Goal: Task Accomplishment & Management: Manage account settings

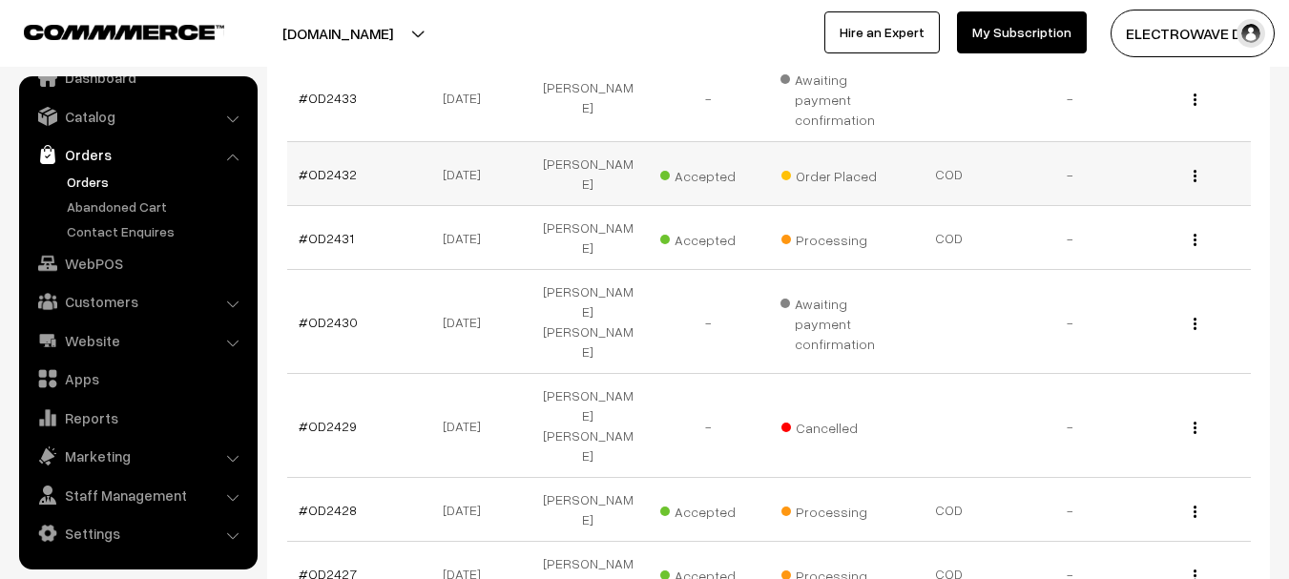
scroll to position [477, 0]
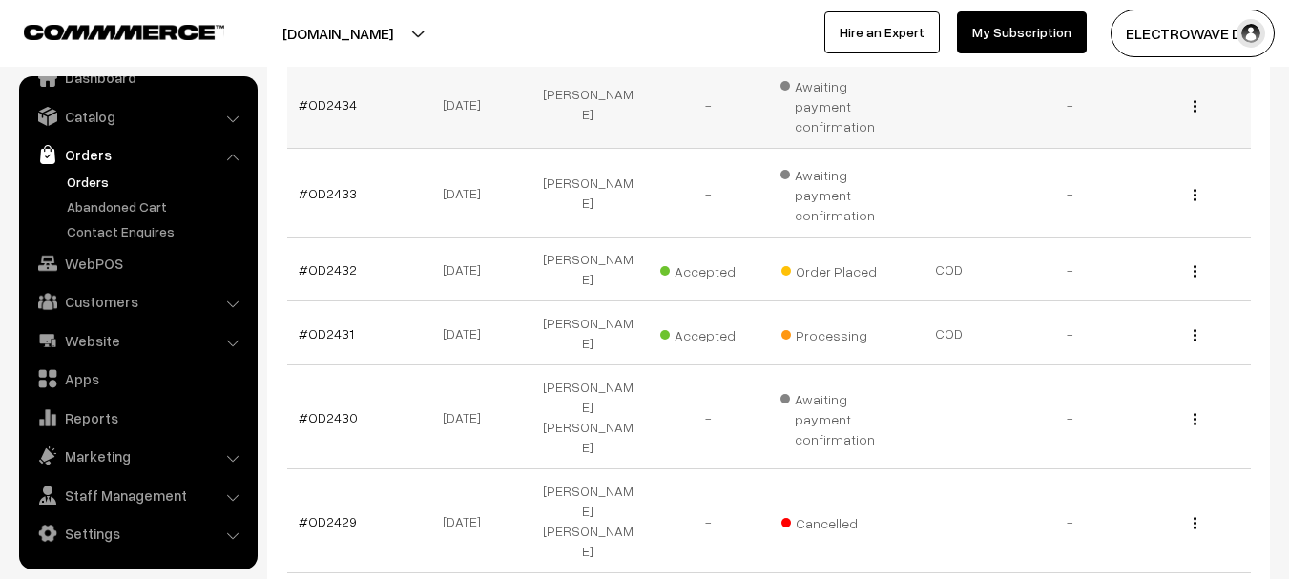
click at [437, 78] on td "12-10-2025" at bounding box center [467, 104] width 120 height 89
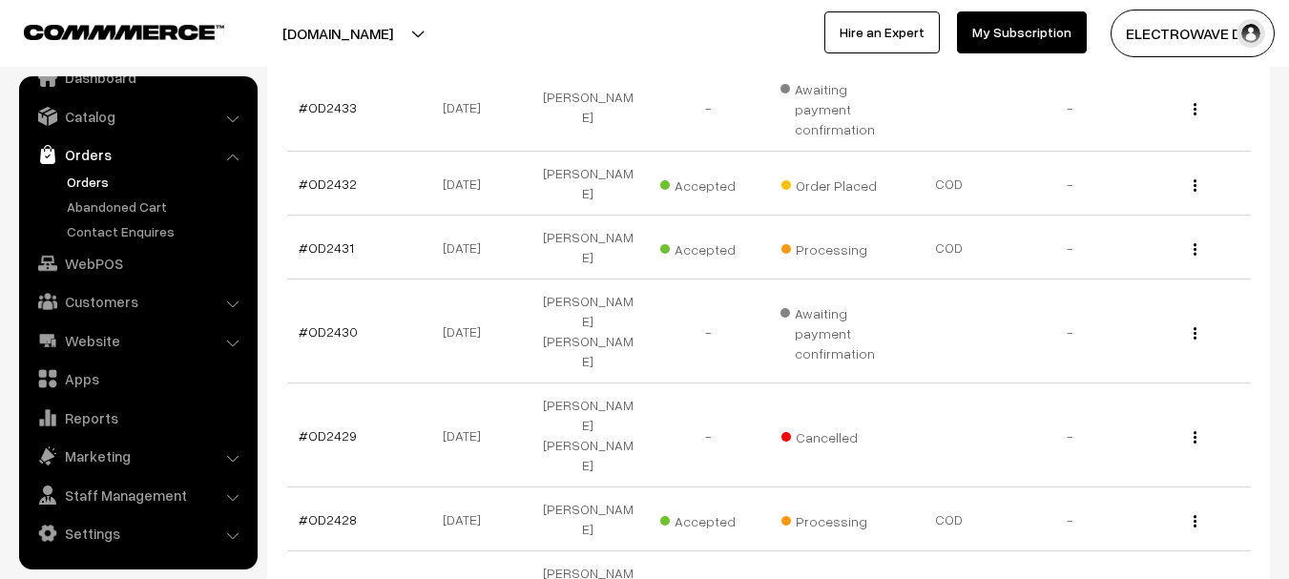
scroll to position [668, 0]
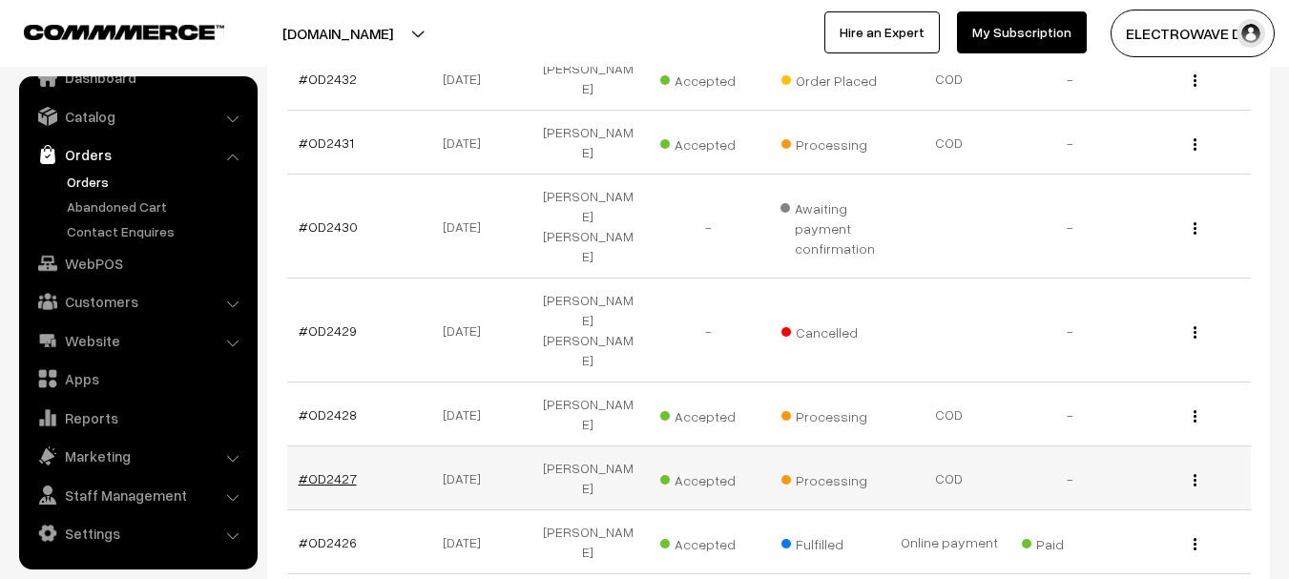
click at [341, 470] on link "#OD2427" at bounding box center [328, 478] width 58 height 16
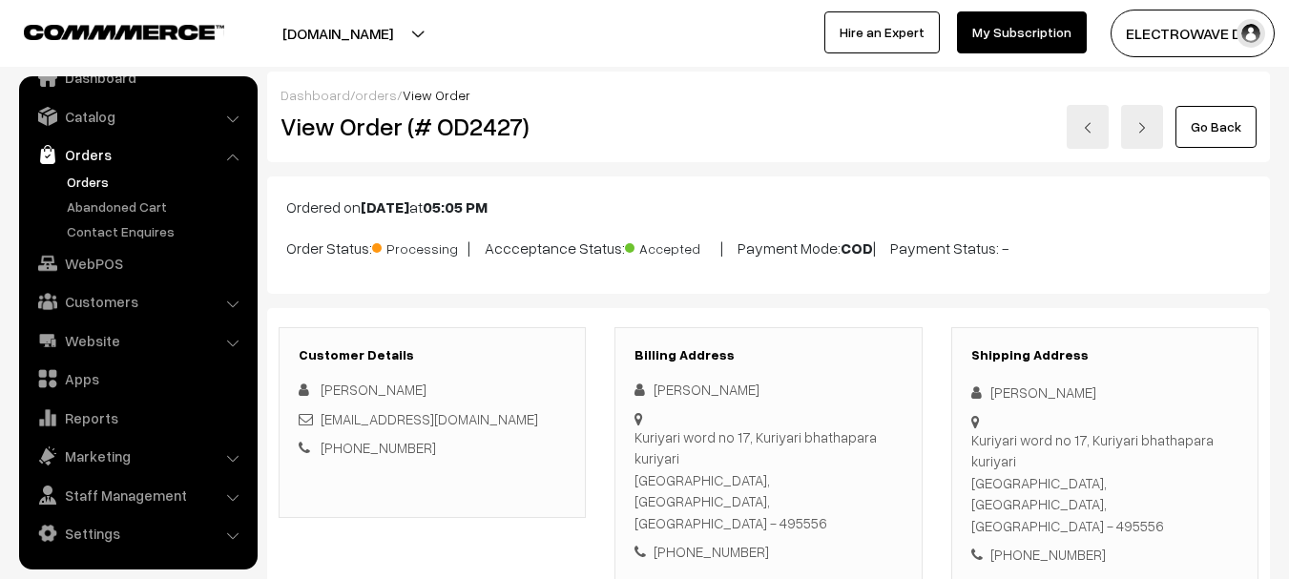
click at [1087, 127] on img at bounding box center [1087, 127] width 11 height 11
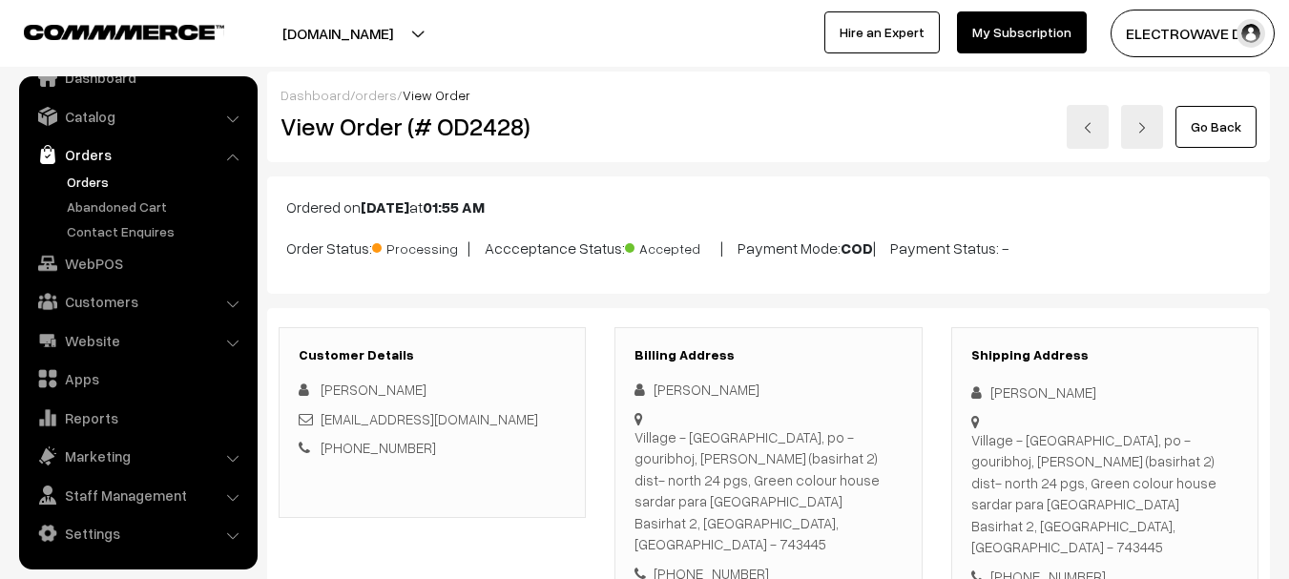
click at [1041, 566] on div "+91 9331209358" at bounding box center [1104, 577] width 267 height 22
copy div "9331209358"
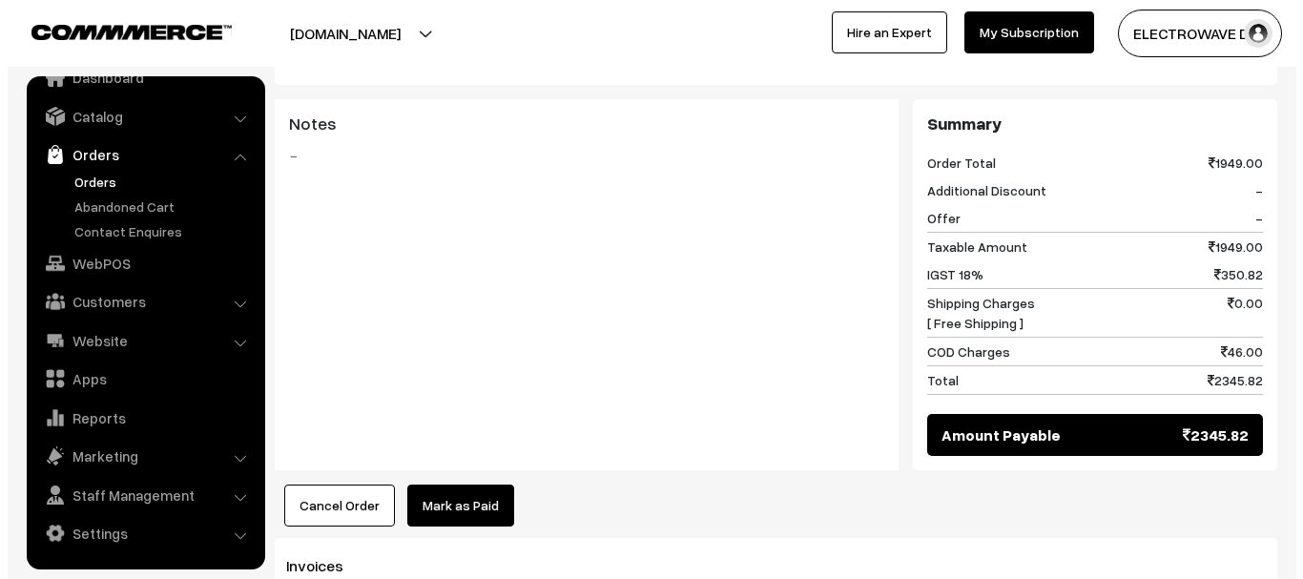
scroll to position [1145, 0]
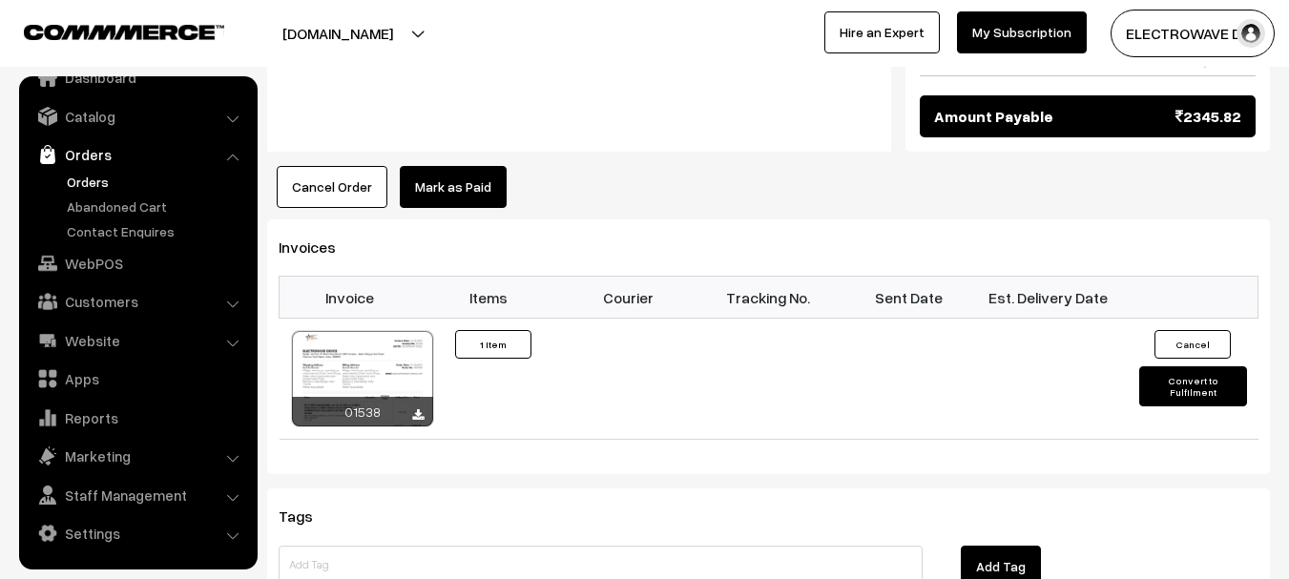
click at [346, 166] on button "Cancel Order" at bounding box center [332, 187] width 111 height 42
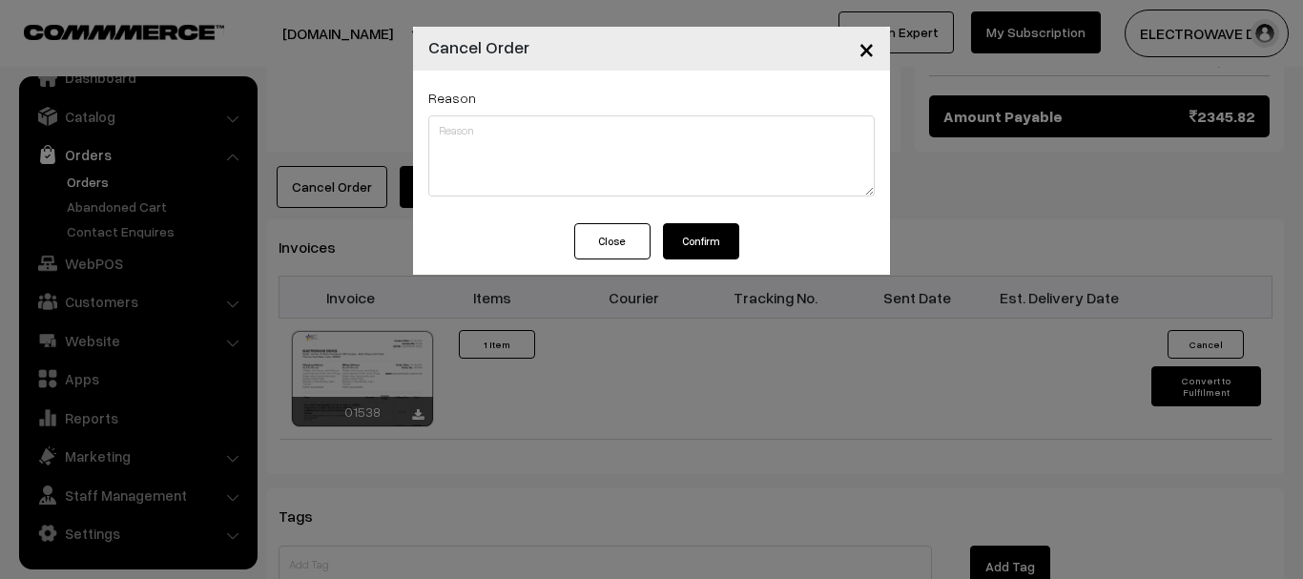
click at [715, 243] on button "Confirm" at bounding box center [701, 241] width 76 height 36
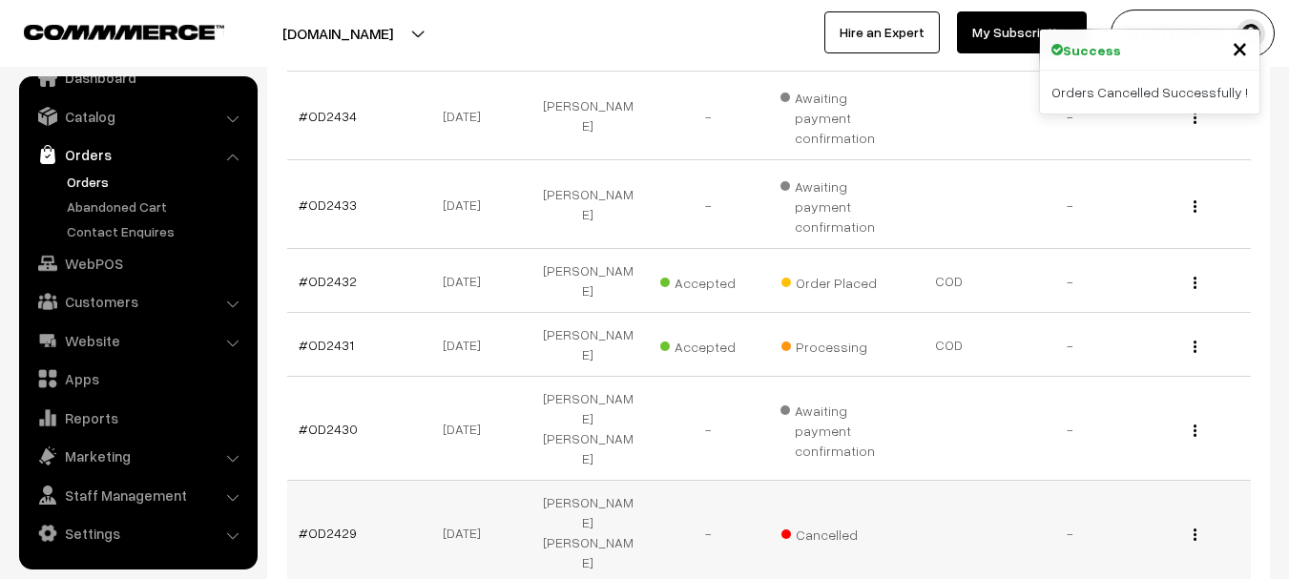
scroll to position [668, 0]
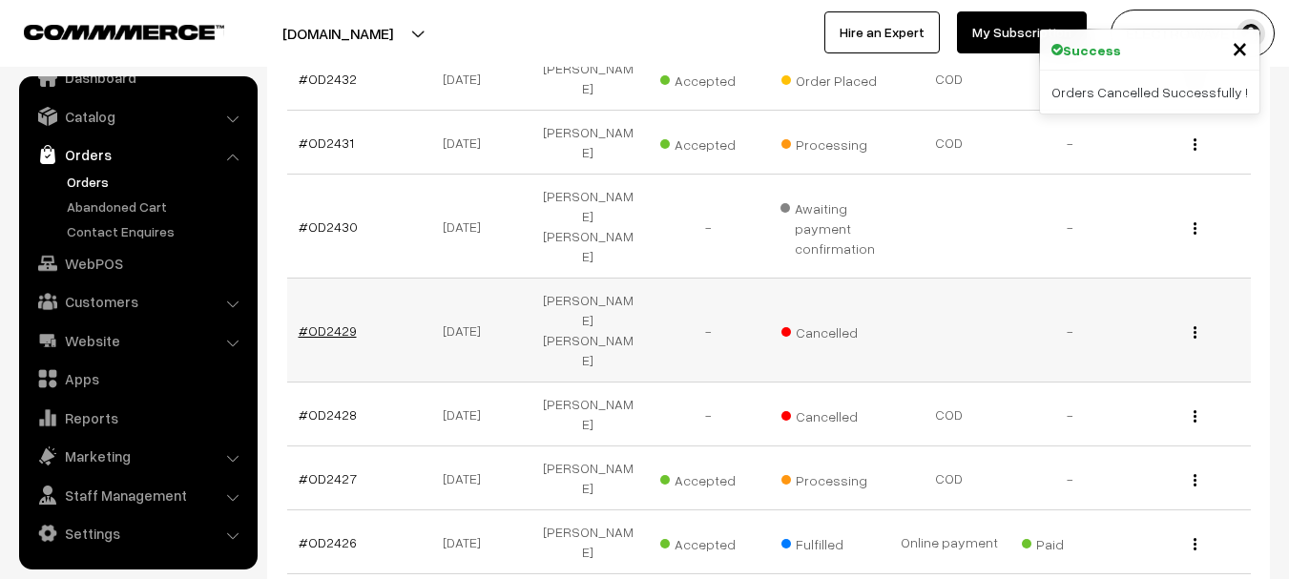
click at [321, 322] on link "#OD2429" at bounding box center [328, 330] width 58 height 16
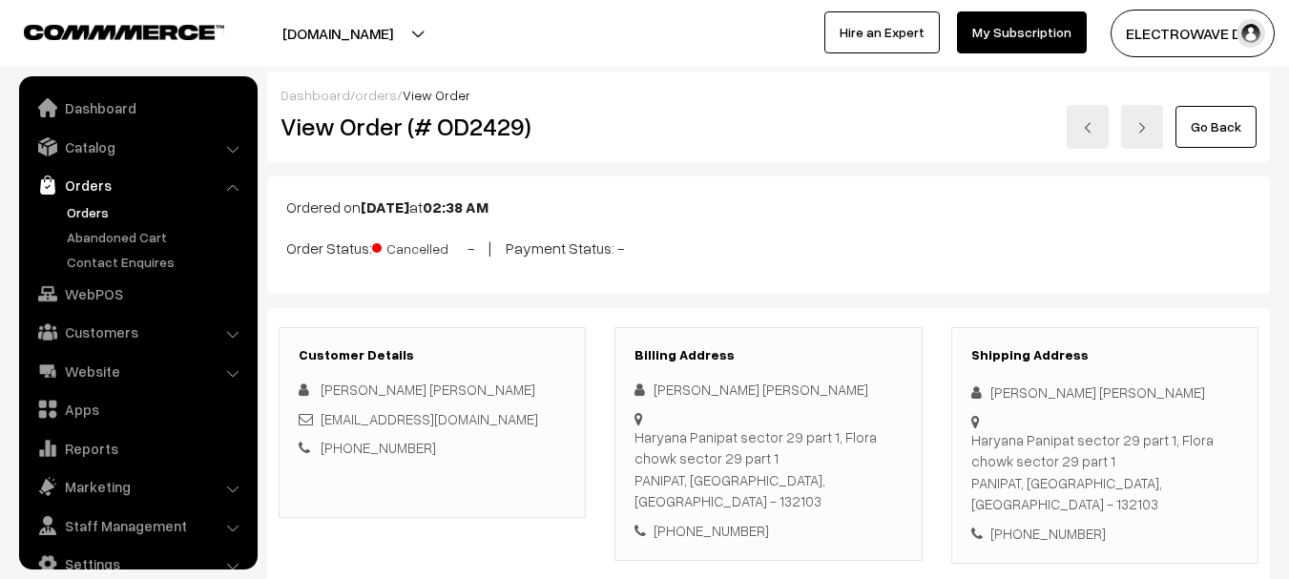
scroll to position [31, 0]
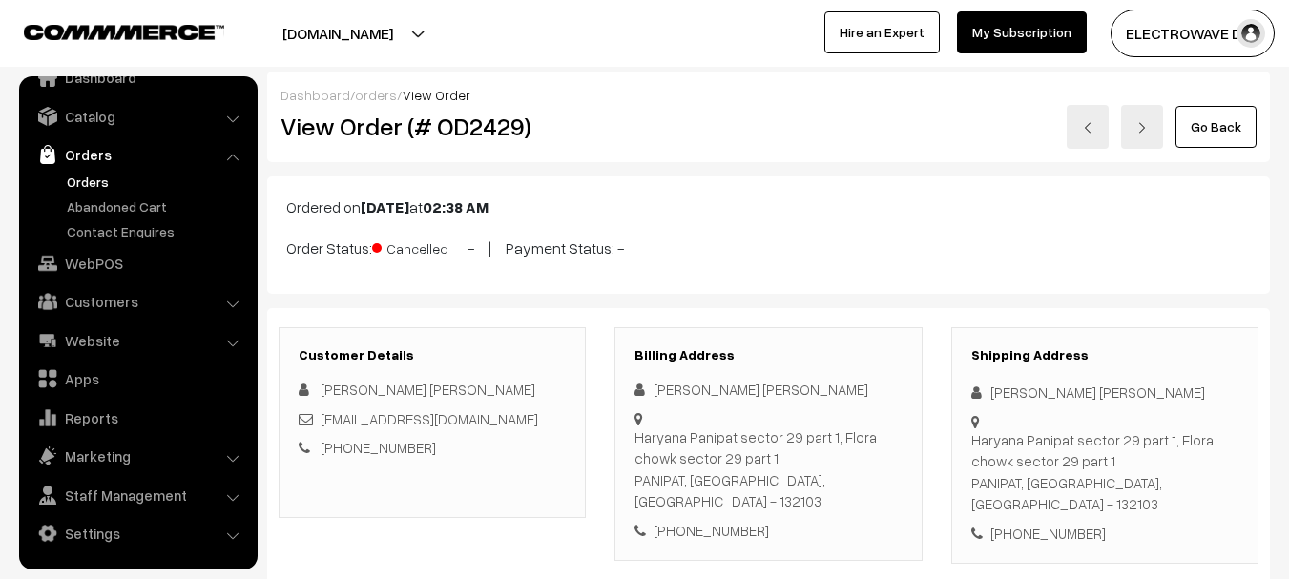
click at [473, 134] on h2 "View Order (# OD2429)" at bounding box center [433, 127] width 306 height 30
click at [475, 134] on h2 "View Order (# OD2429)" at bounding box center [433, 127] width 306 height 30
copy h2 "OD2429"
copy p "Order Status: Cancelled -"
drag, startPoint x: 267, startPoint y: 250, endPoint x: 484, endPoint y: 249, distance: 216.5
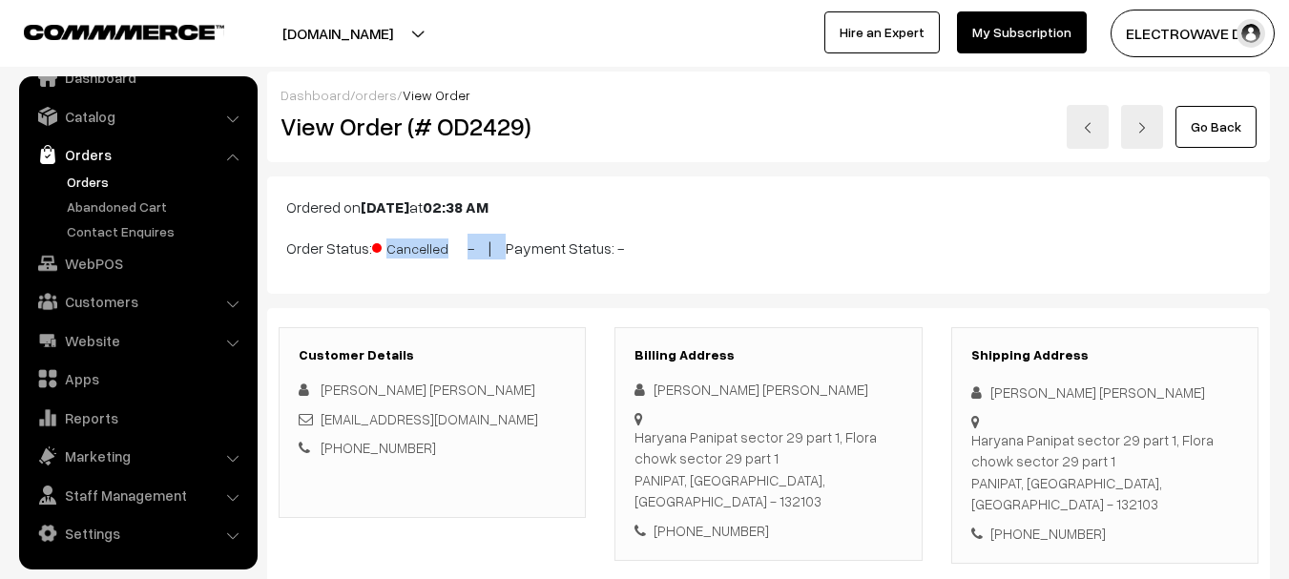
click at [484, 249] on div "Ordered on Oct 12, 2025 at 02:38 AM Order Status: Cancelled - | Payment Status:…" at bounding box center [768, 234] width 1002 height 117
click at [1096, 127] on link at bounding box center [1087, 127] width 42 height 44
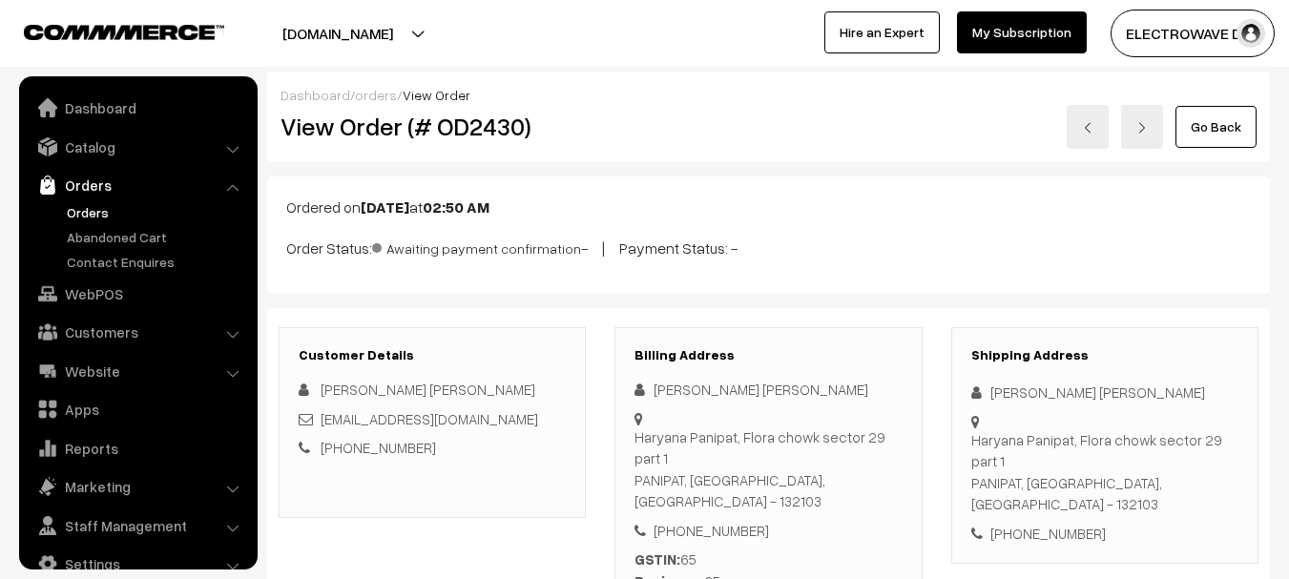
click at [1096, 127] on link at bounding box center [1087, 127] width 42 height 44
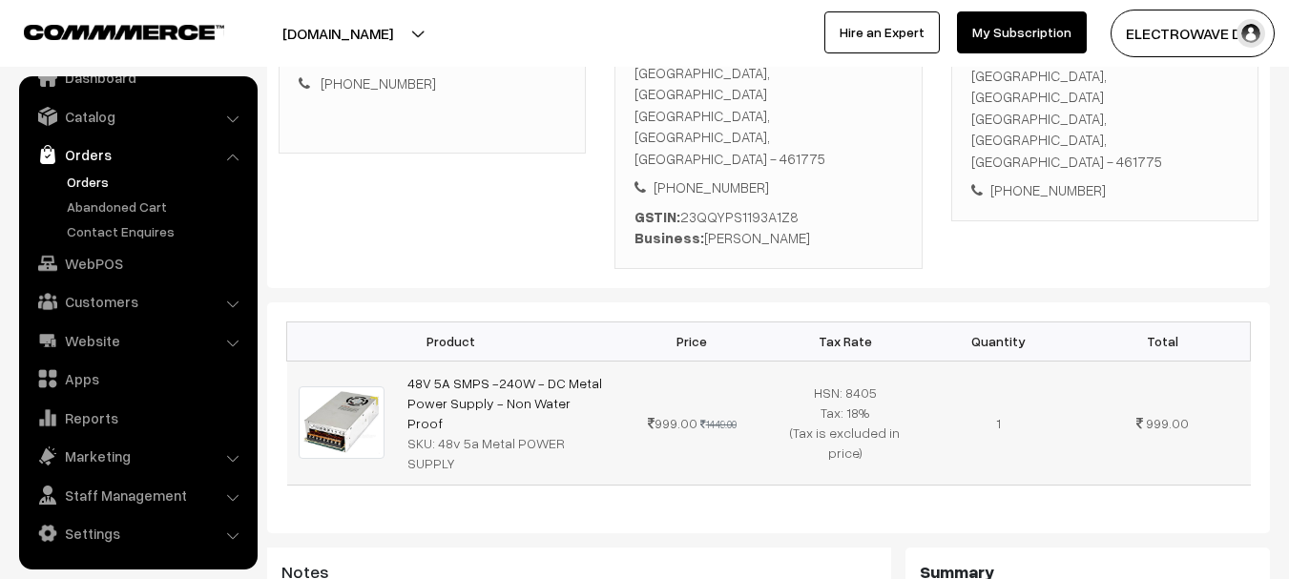
scroll to position [763, 0]
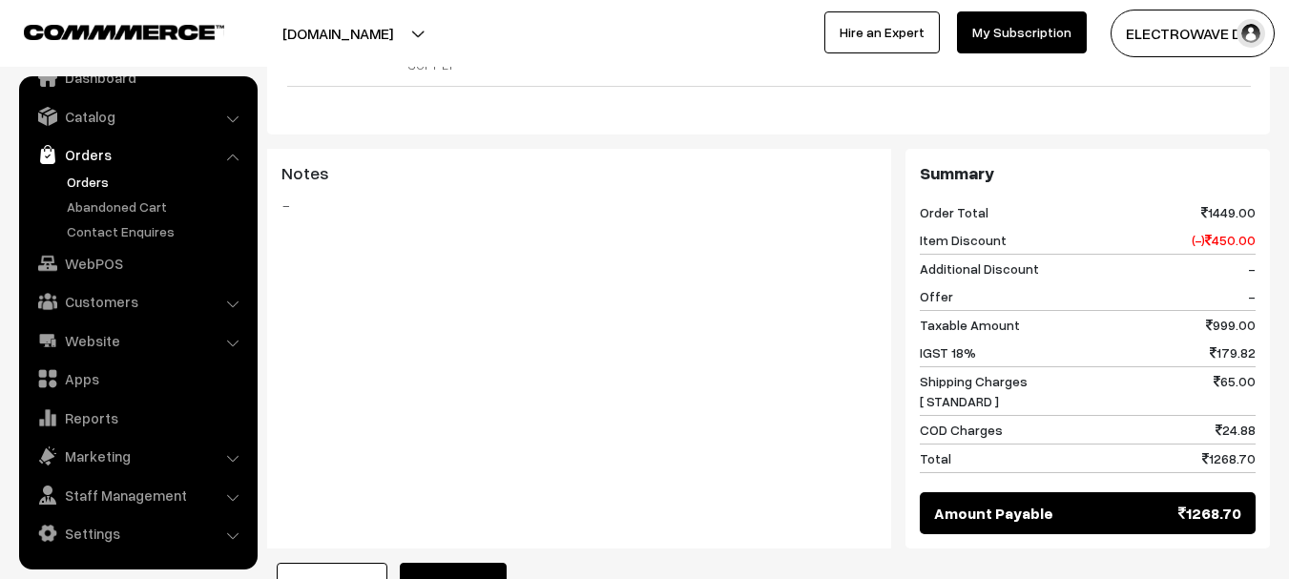
click at [84, 180] on link "Orders" at bounding box center [156, 182] width 189 height 20
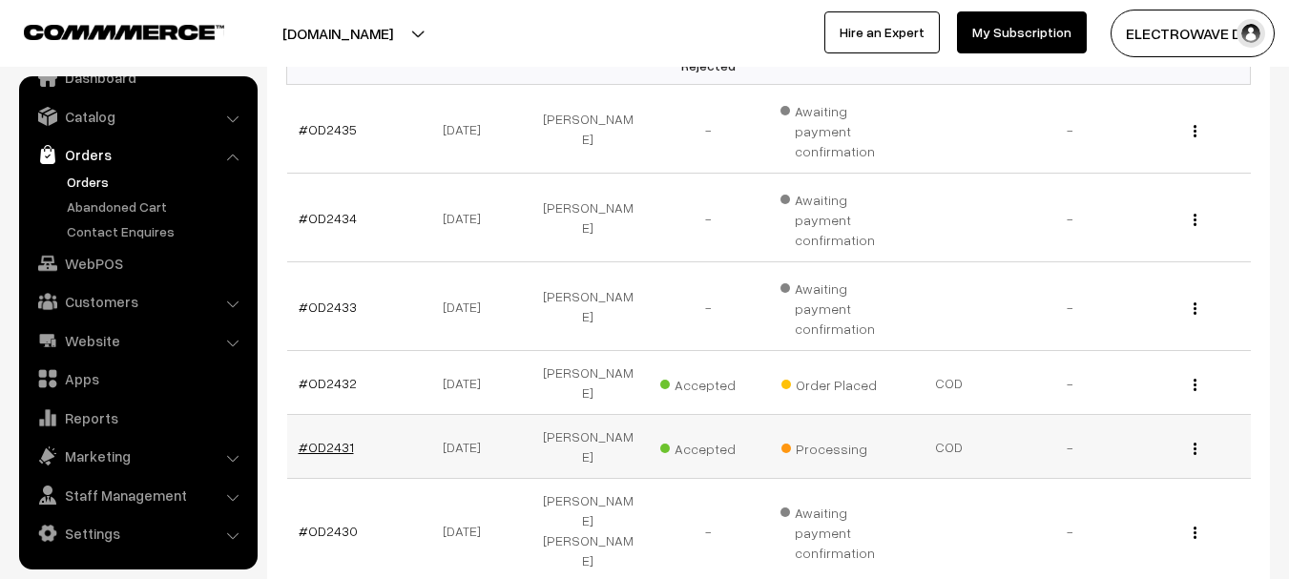
scroll to position [382, 0]
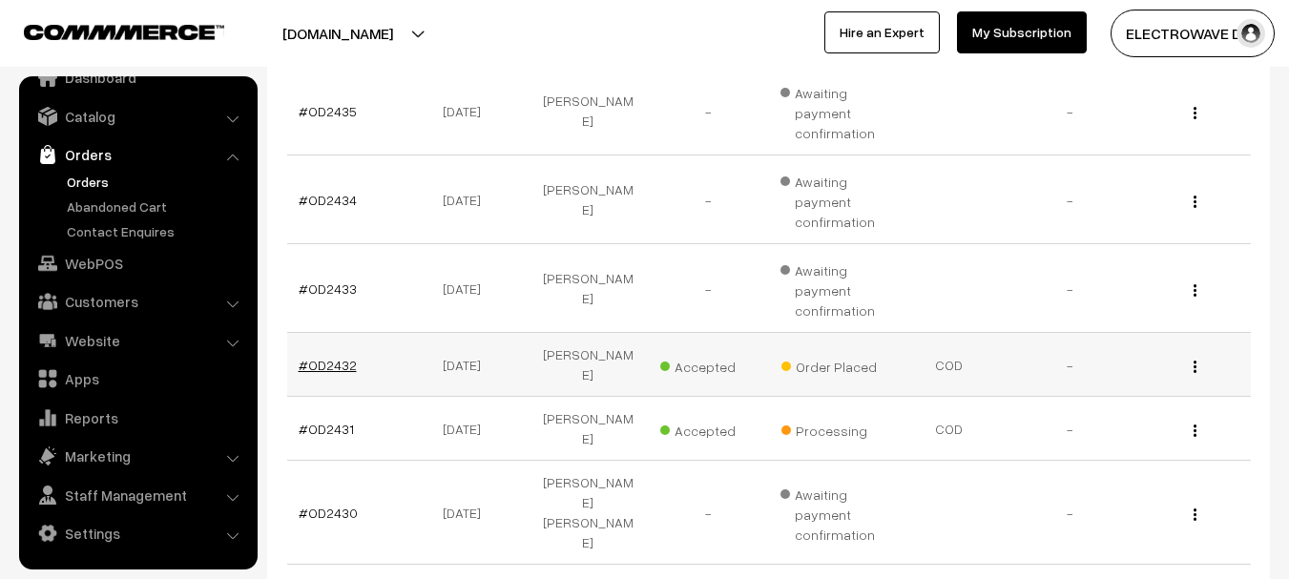
click at [327, 361] on link "#OD2432" at bounding box center [328, 365] width 58 height 16
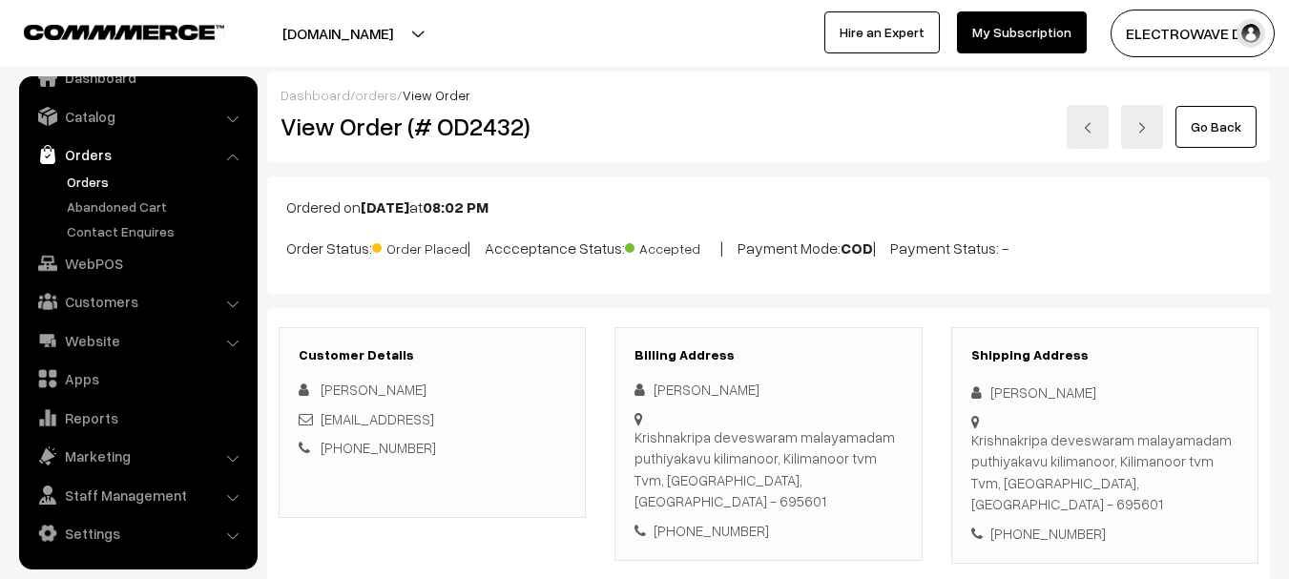
click at [1084, 134] on link at bounding box center [1087, 127] width 42 height 44
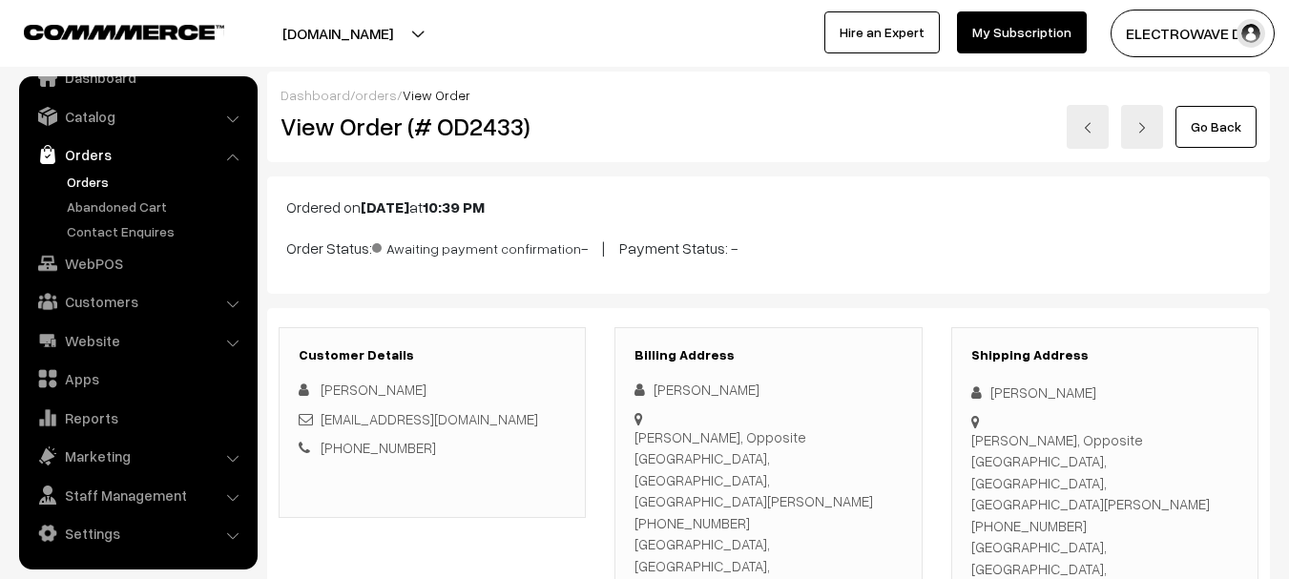
click at [1132, 128] on link at bounding box center [1142, 127] width 42 height 44
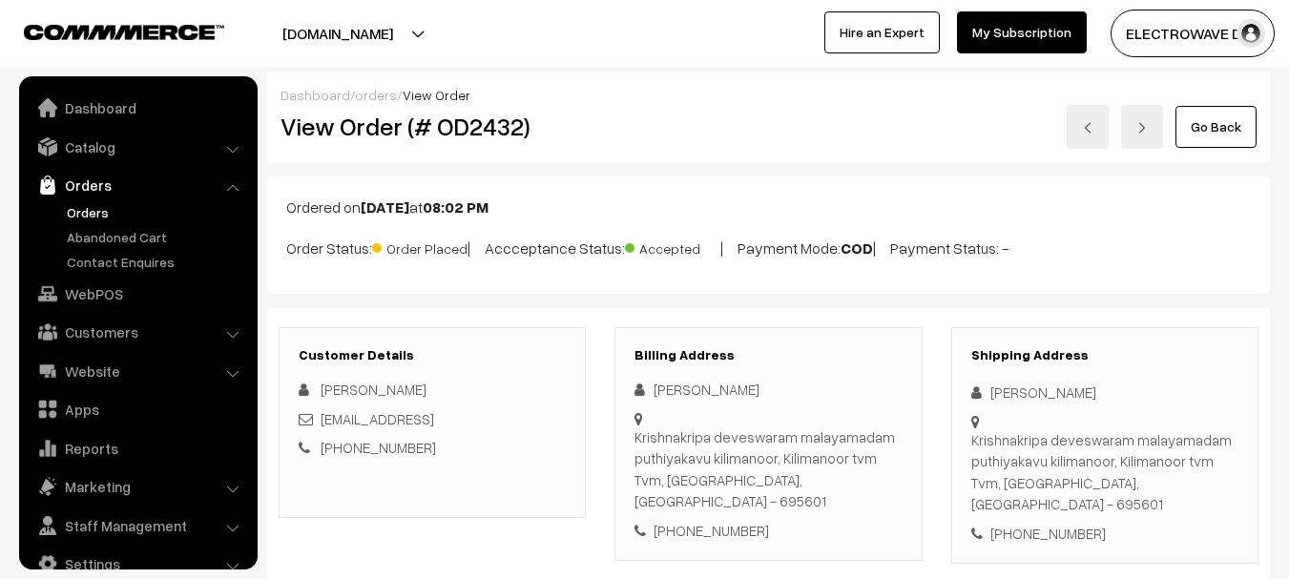
click at [1132, 128] on link at bounding box center [1142, 127] width 42 height 44
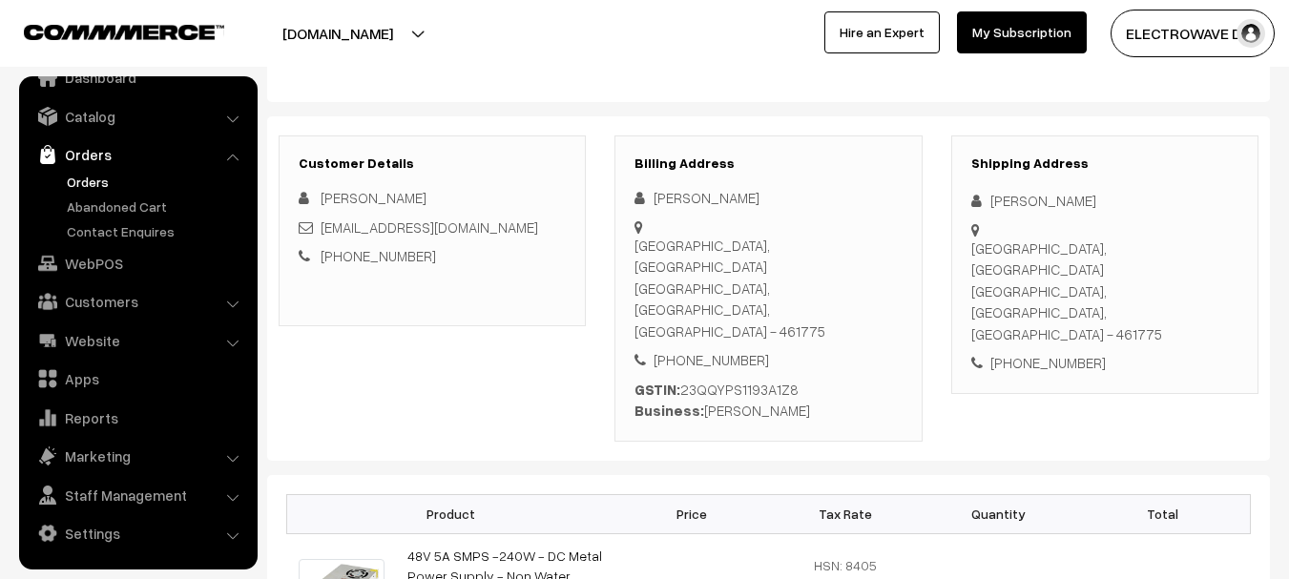
scroll to position [191, 0]
drag, startPoint x: 985, startPoint y: 202, endPoint x: 1125, endPoint y: 206, distance: 139.3
click at [1125, 206] on div "Hanumant Sahu" at bounding box center [1104, 202] width 267 height 22
click at [1040, 353] on div "+91 7000406251" at bounding box center [1104, 364] width 267 height 22
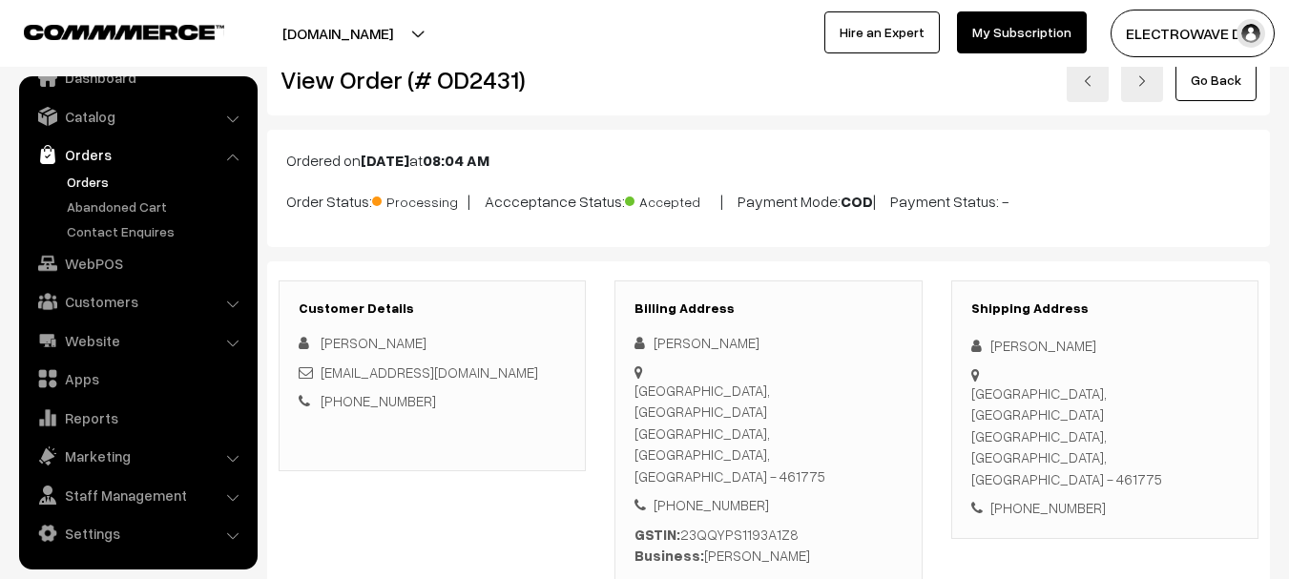
scroll to position [0, 0]
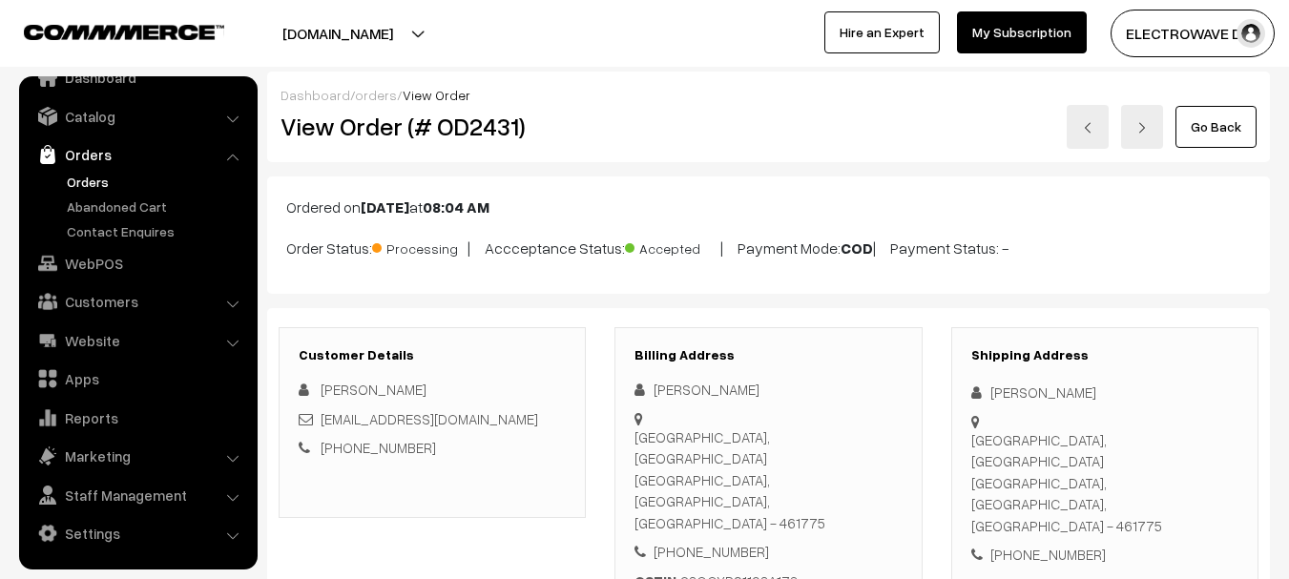
click at [456, 135] on h2 "View Order (# OD2431)" at bounding box center [433, 127] width 306 height 30
click at [457, 135] on h2 "View Order (# OD2431)" at bounding box center [433, 127] width 306 height 30
click at [473, 131] on h2 "View Order (# OD2431)" at bounding box center [433, 127] width 306 height 30
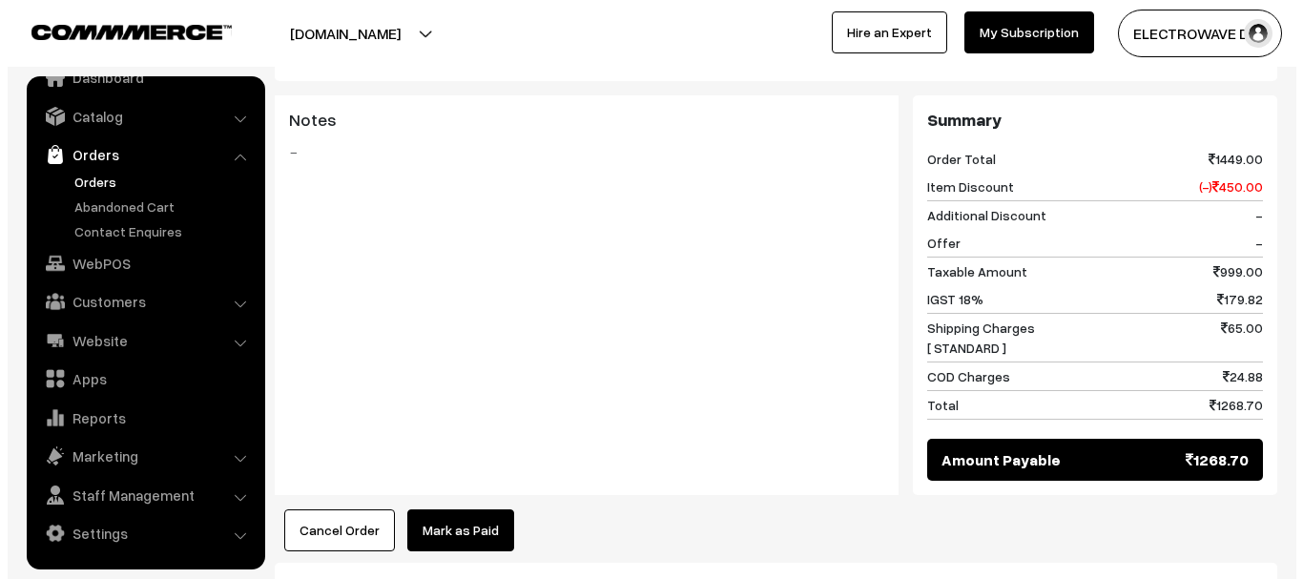
scroll to position [954, 0]
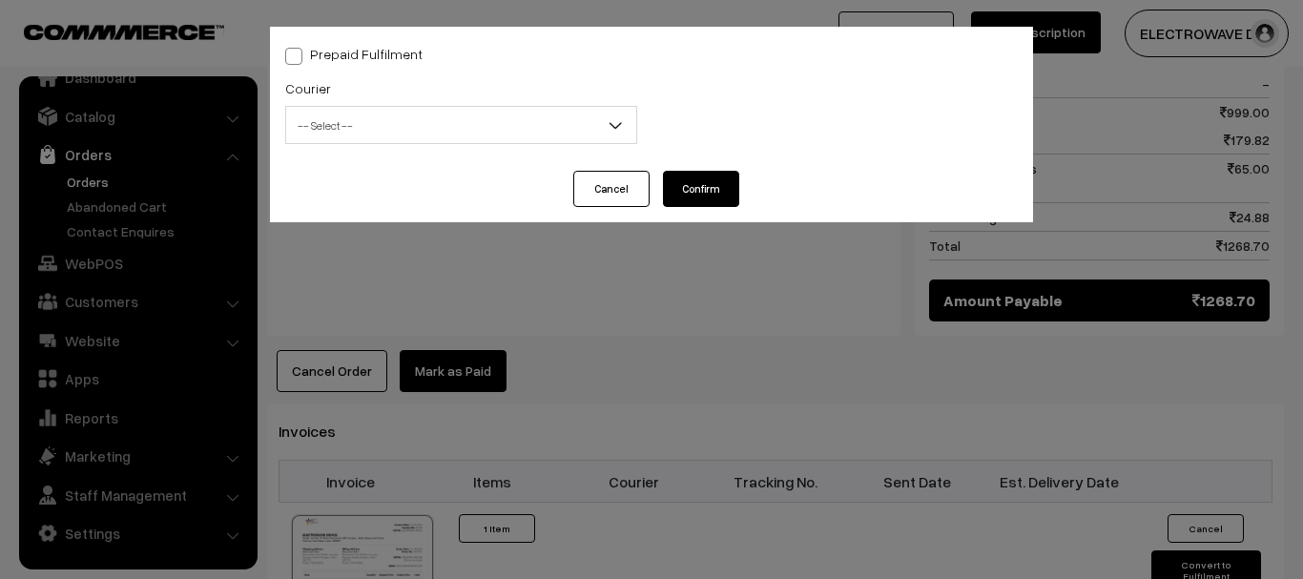
click at [441, 120] on span "-- Select --" at bounding box center [461, 125] width 350 height 33
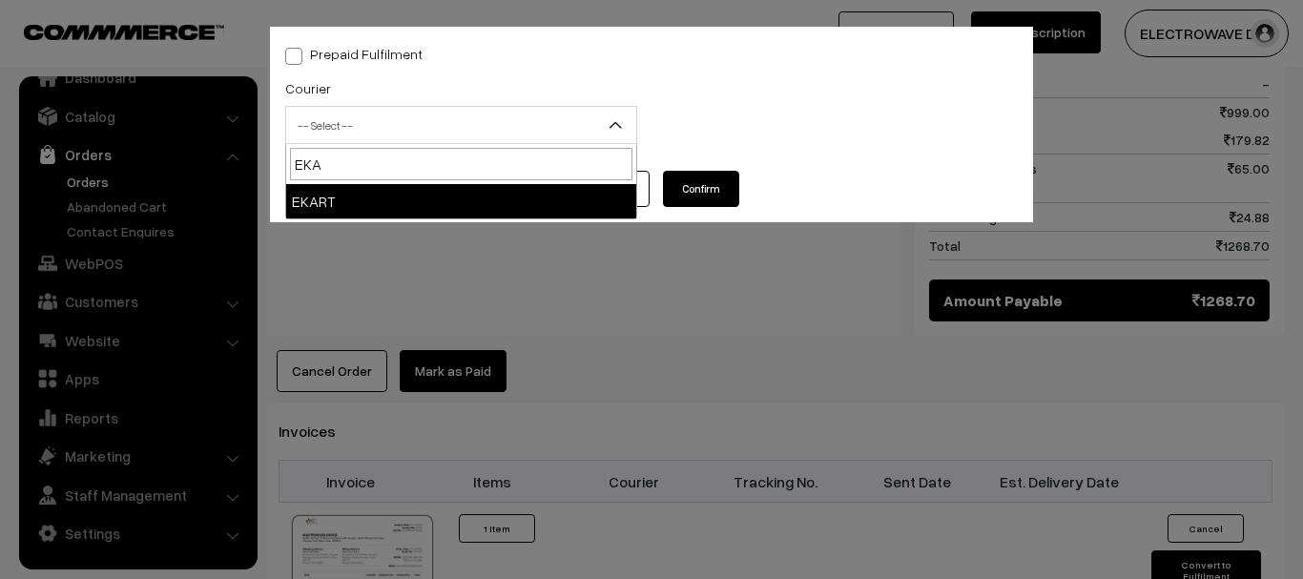
type input "EKAR"
select select "9"
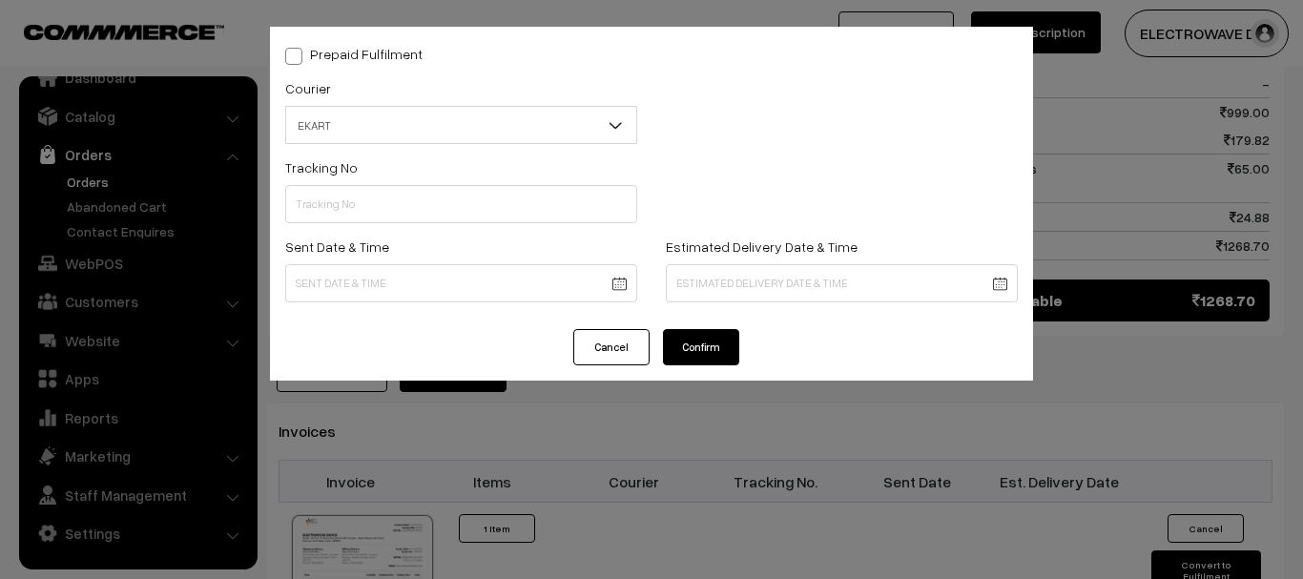
click at [554, 238] on div "Sent Date & Time" at bounding box center [461, 269] width 352 height 68
click at [553, 205] on input "text" at bounding box center [461, 204] width 352 height 38
paste input "SOSC1002042208"
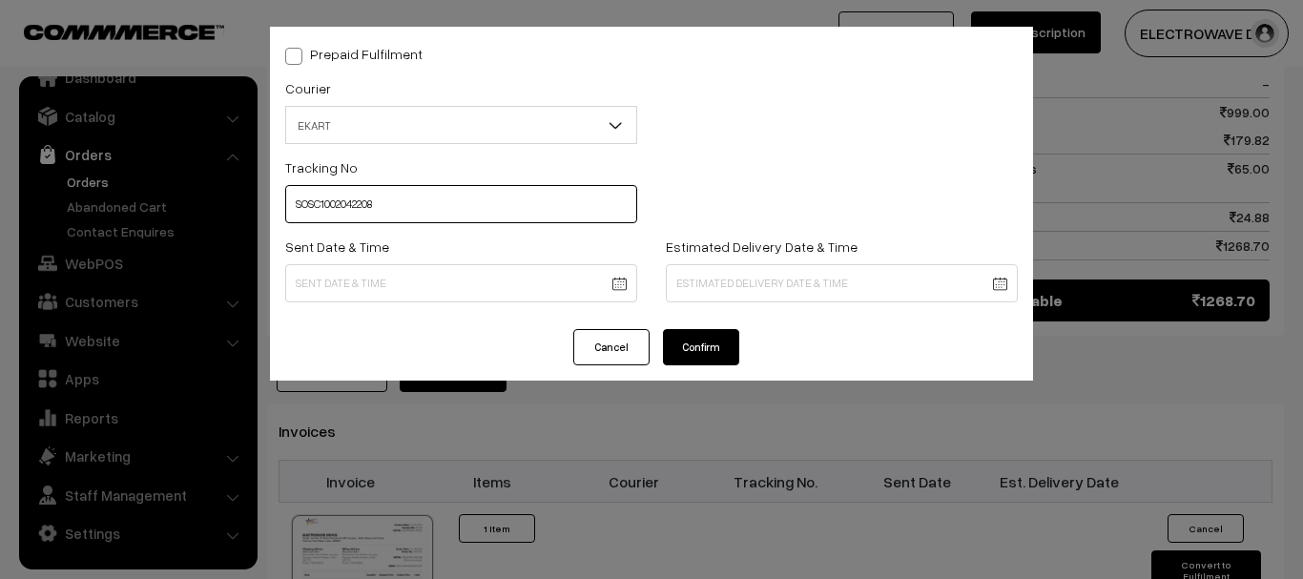
type input "SOSC1002042208"
click at [611, 286] on body "Thank you for showing interest. Our team will call you shortly. Close dhruvpro.…" at bounding box center [651, 94] width 1303 height 2096
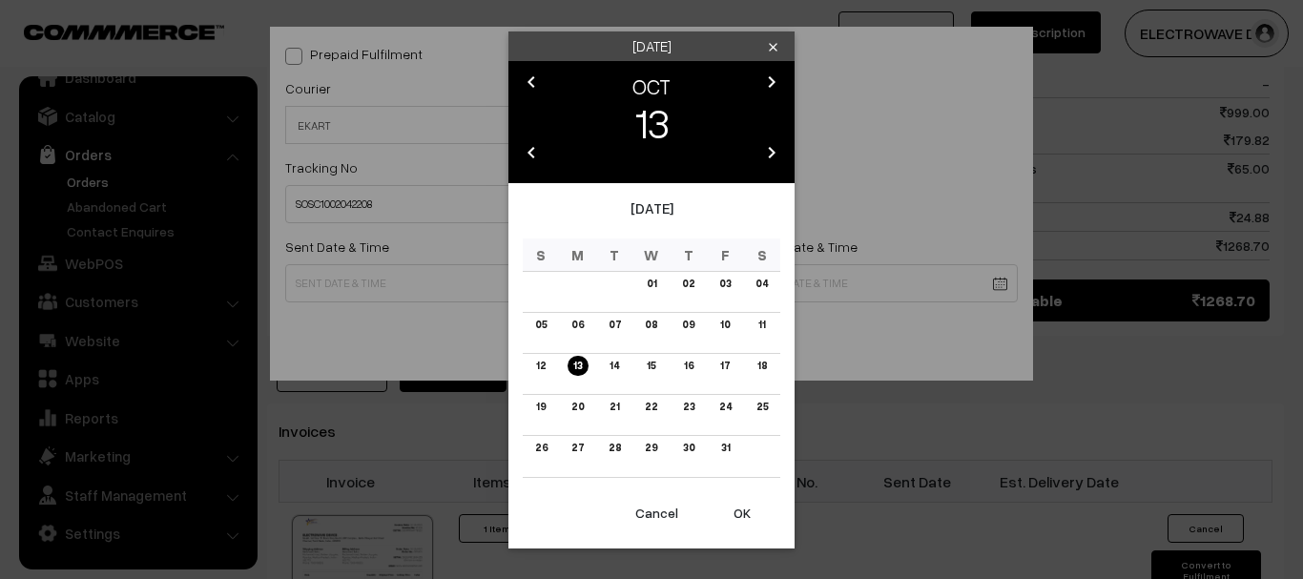
click at [746, 527] on button "OK" at bounding box center [742, 513] width 76 height 42
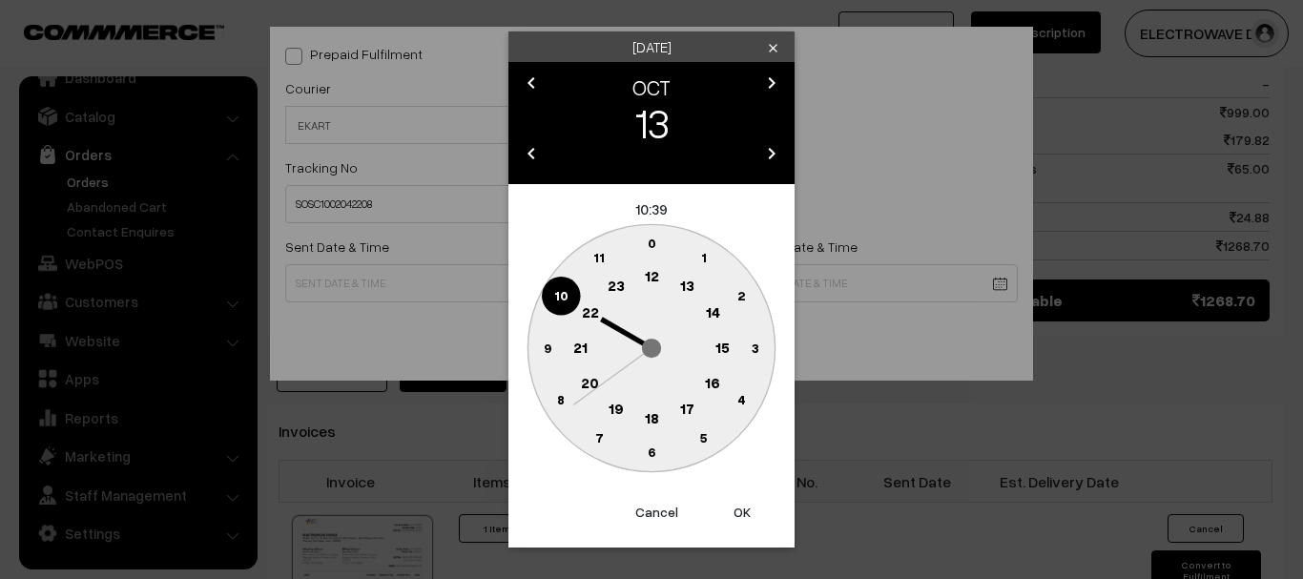
click at [746, 527] on button "OK" at bounding box center [742, 512] width 76 height 42
type input "13-10-2025 10:39"
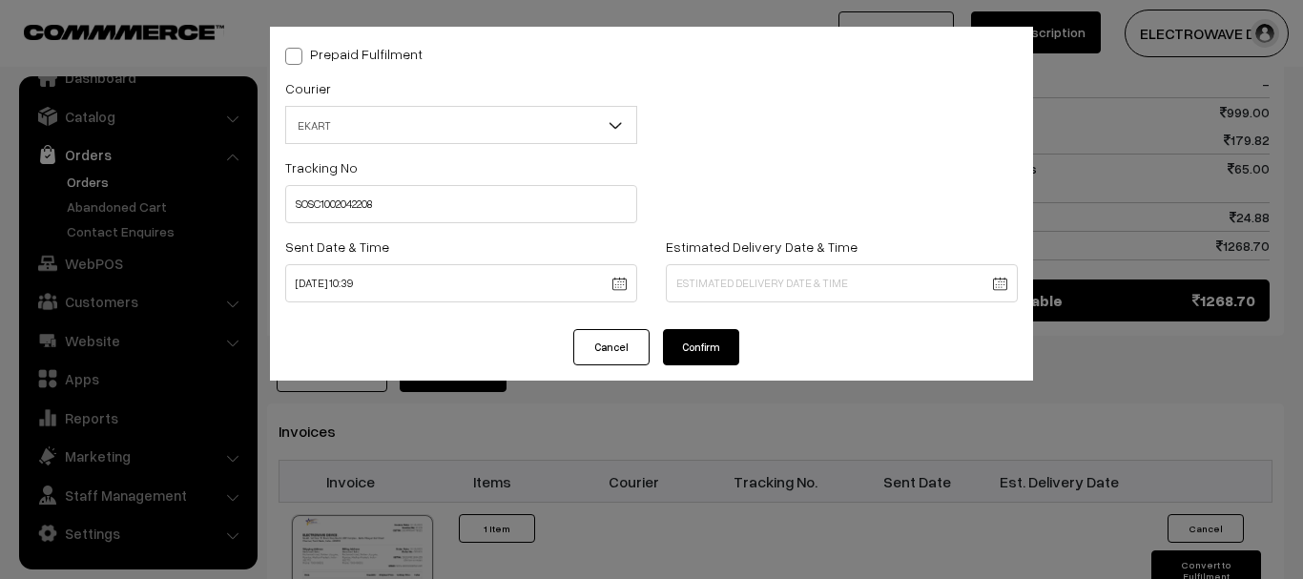
click at [711, 277] on body "Thank you for showing interest. Our team will call you shortly. Close dhruvpro.…" at bounding box center [651, 94] width 1303 height 2096
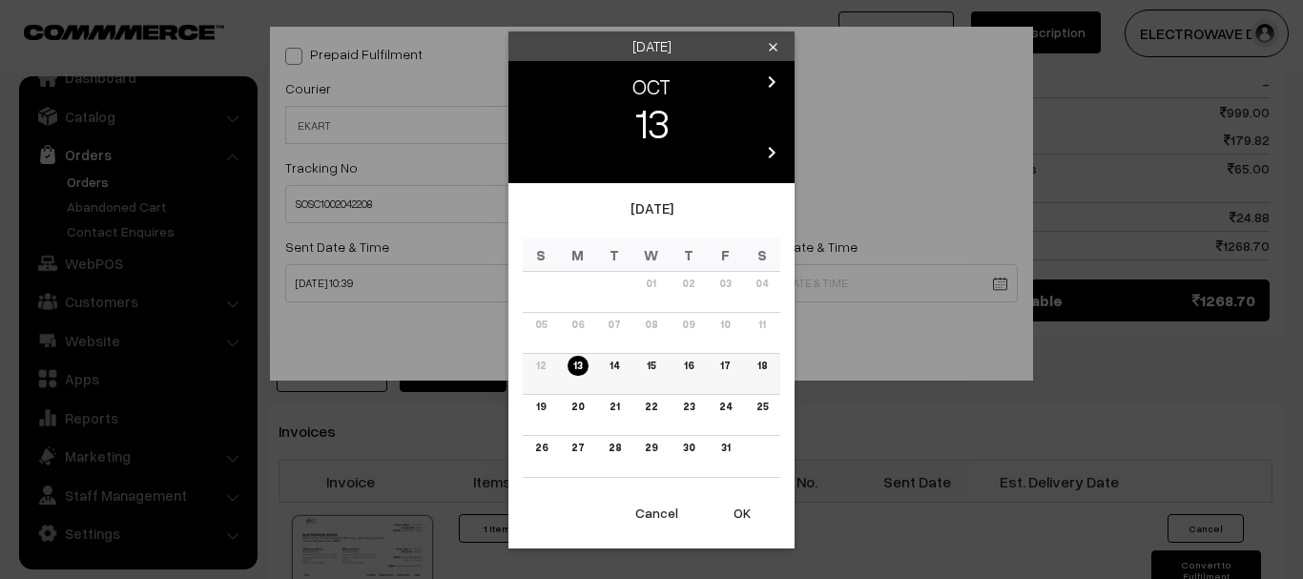
click at [722, 373] on link "17" at bounding box center [724, 366] width 21 height 20
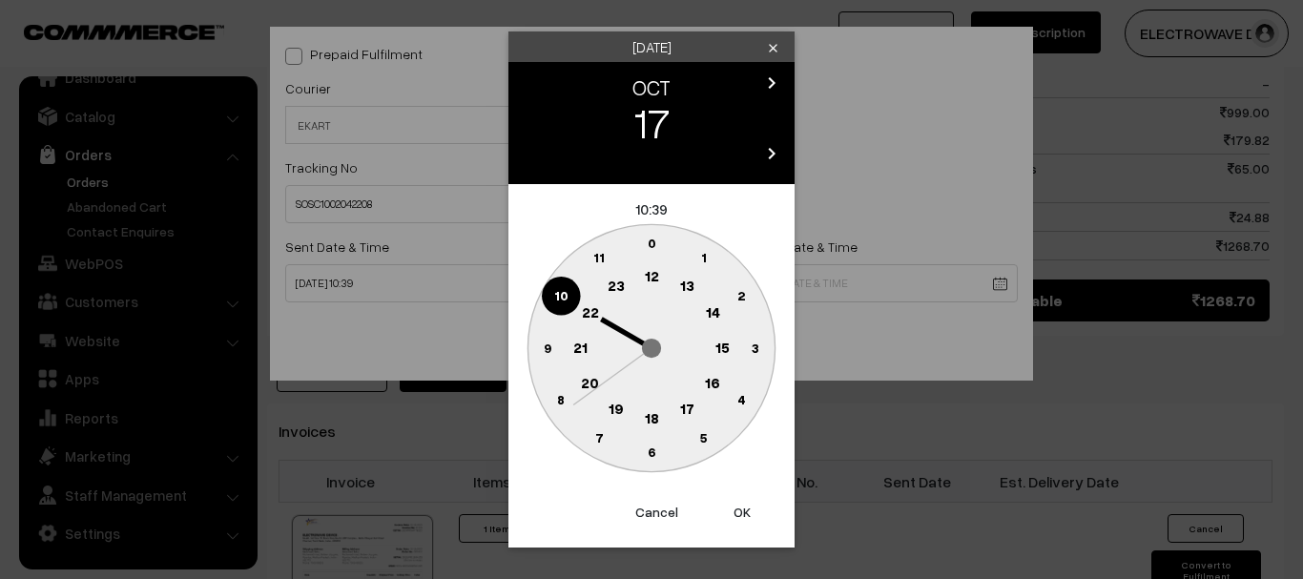
click at [744, 501] on button "OK" at bounding box center [742, 512] width 76 height 42
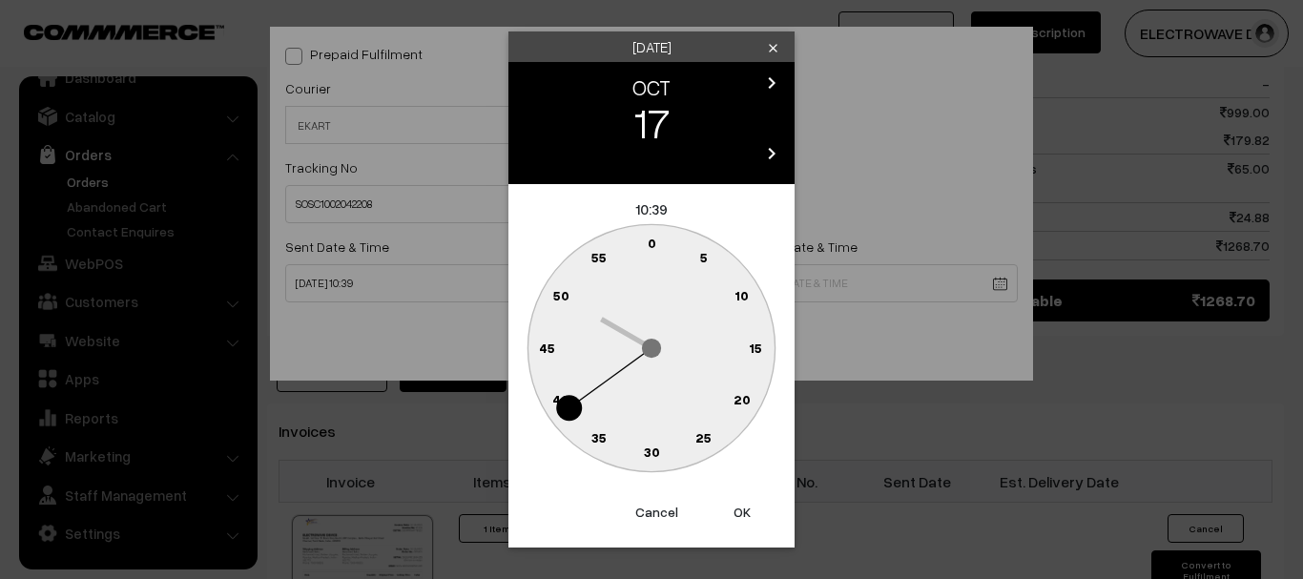
click at [744, 501] on button "OK" at bounding box center [742, 512] width 76 height 42
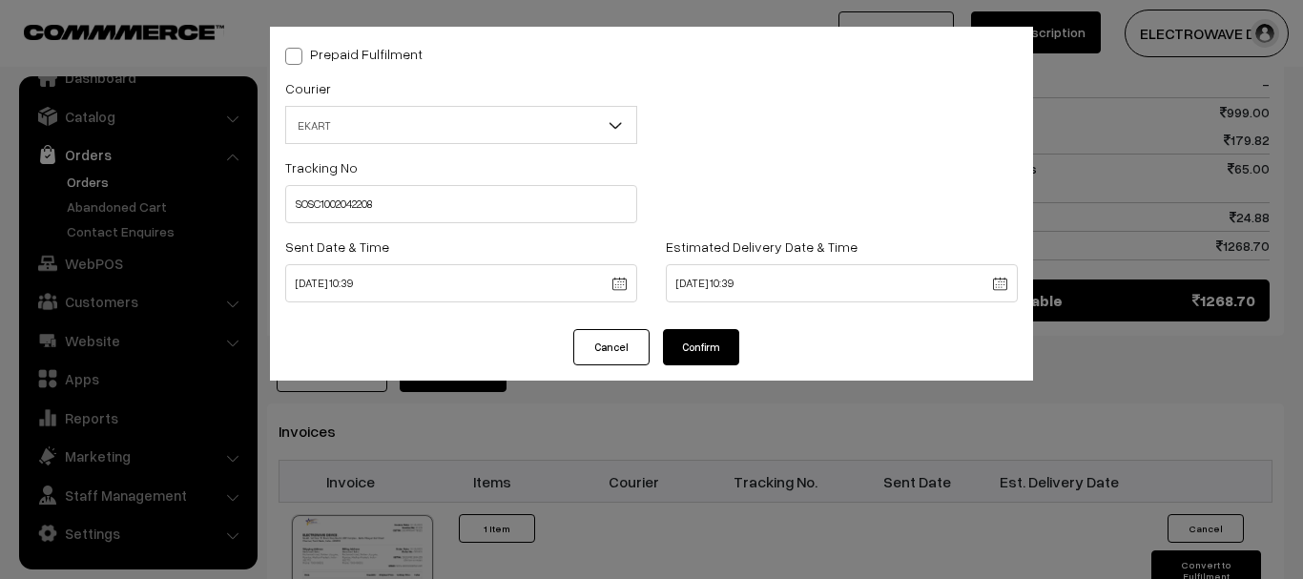
click at [748, 287] on body "Thank you for showing interest. Our team will call you shortly. Close dhruvpro.…" at bounding box center [651, 94] width 1303 height 2096
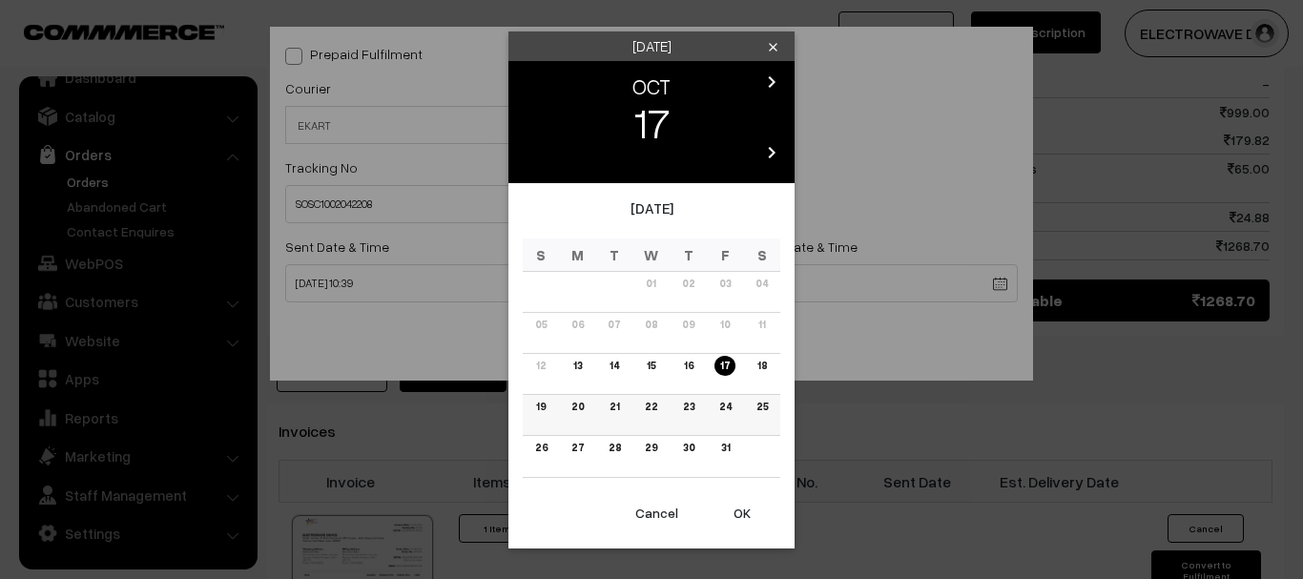
drag, startPoint x: 754, startPoint y: 361, endPoint x: 753, endPoint y: 406, distance: 45.8
click at [754, 363] on link "18" at bounding box center [761, 366] width 21 height 20
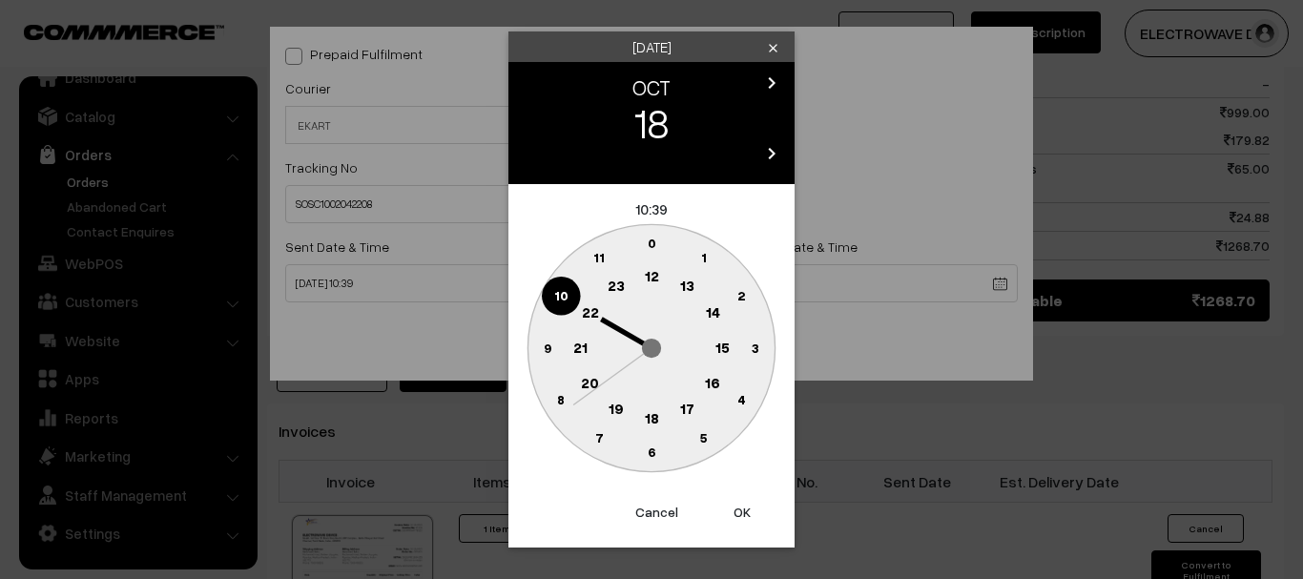
click at [734, 521] on button "OK" at bounding box center [742, 512] width 76 height 42
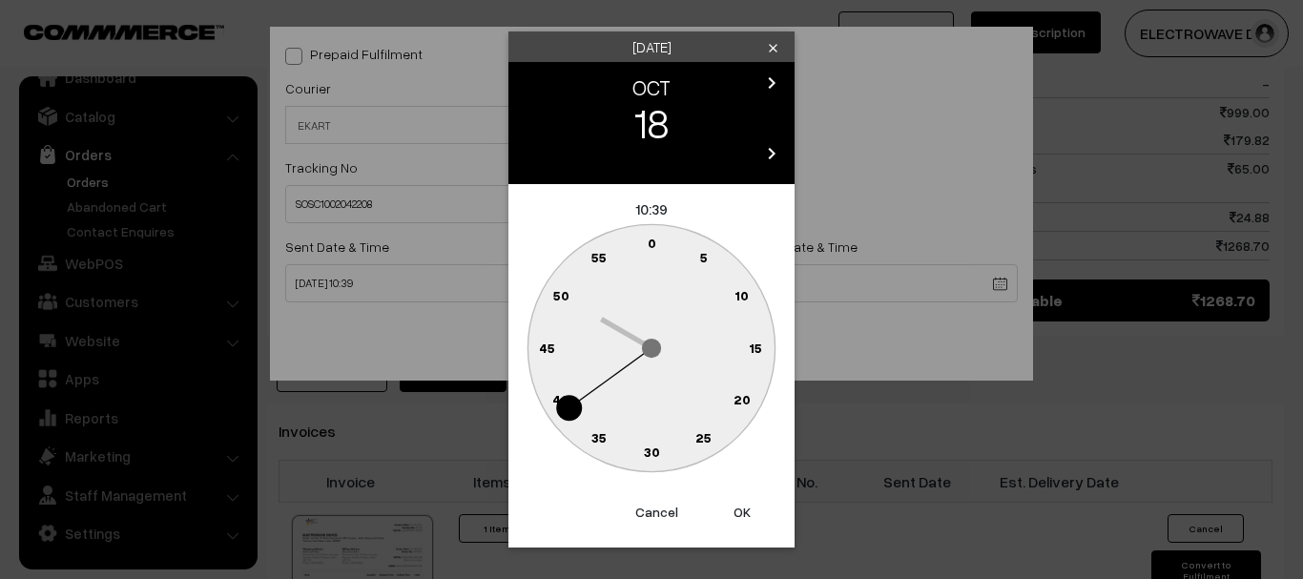
click at [735, 521] on button "OK" at bounding box center [742, 512] width 76 height 42
type input "18-10-2025 10:39"
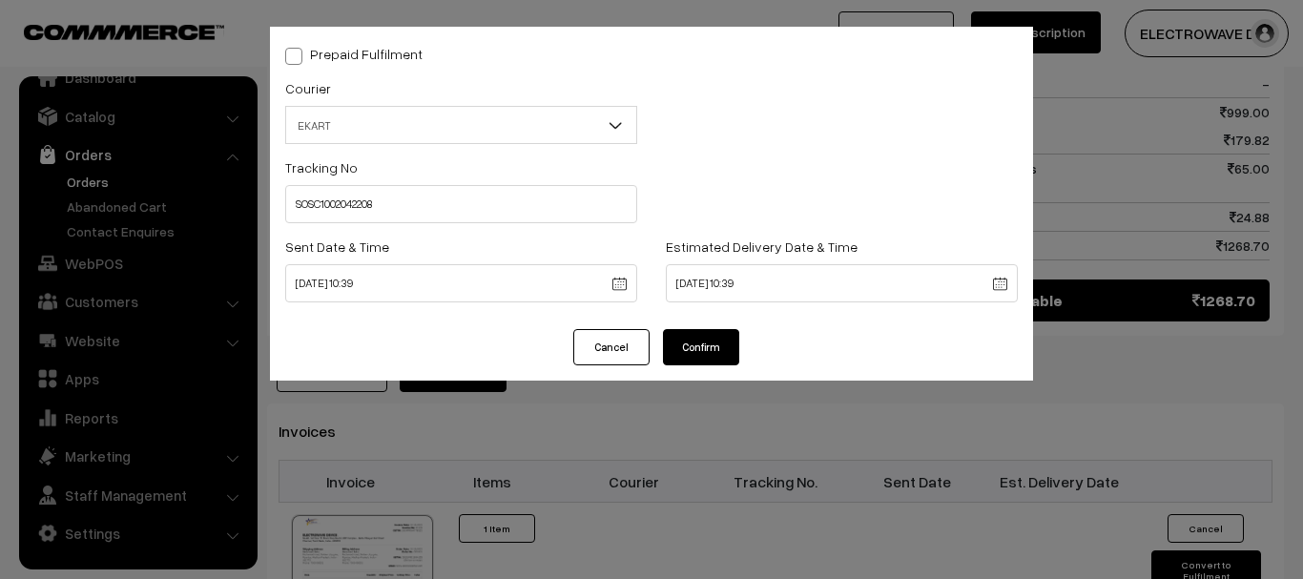
click at [712, 343] on button "Confirm" at bounding box center [701, 347] width 76 height 36
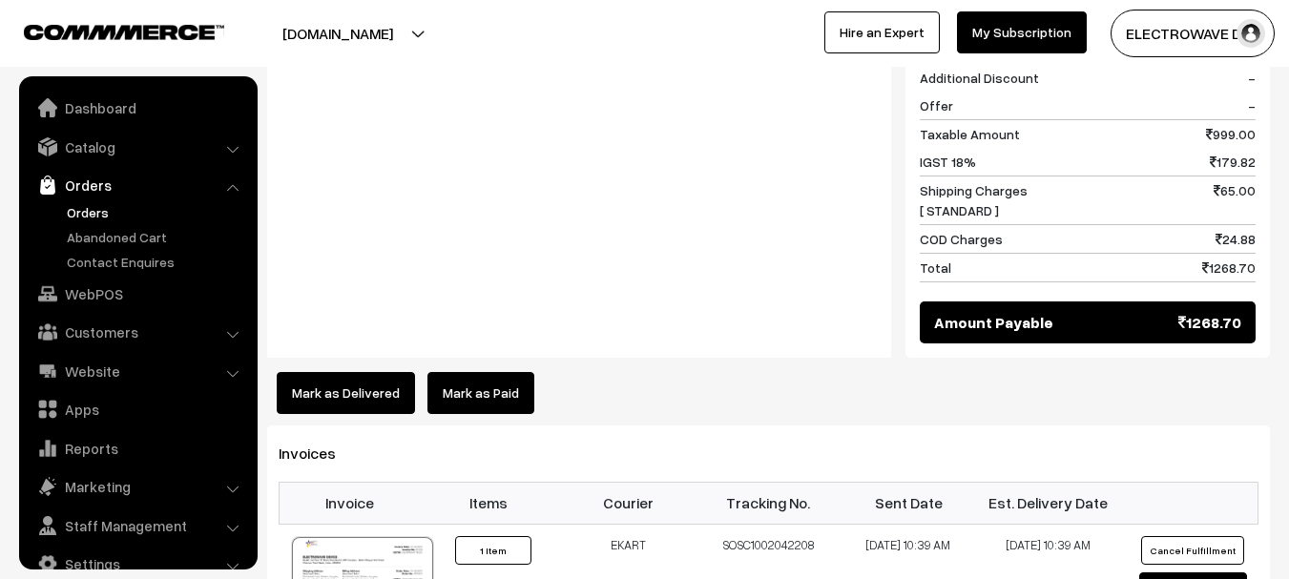
scroll to position [31, 0]
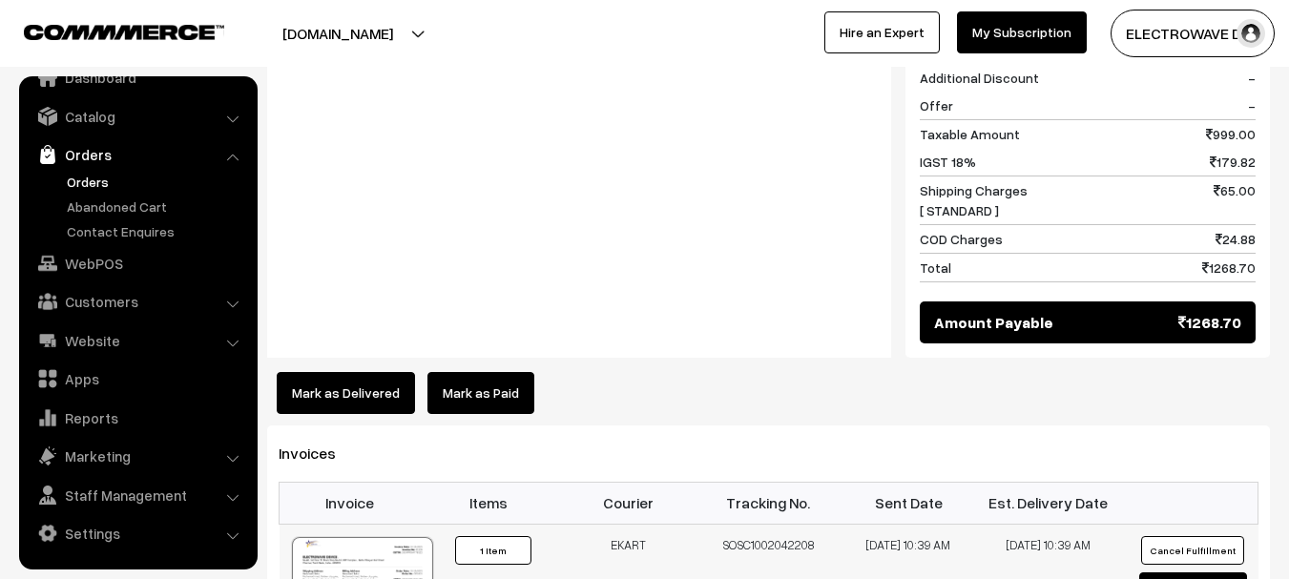
click at [372, 537] on div at bounding box center [362, 584] width 141 height 95
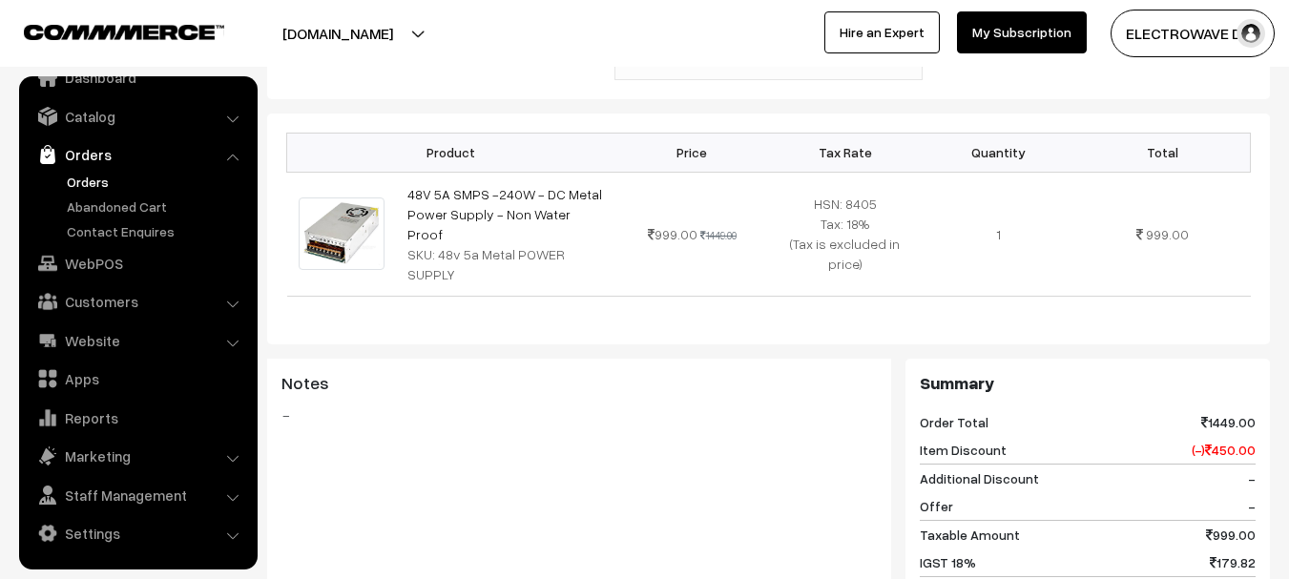
scroll to position [382, 0]
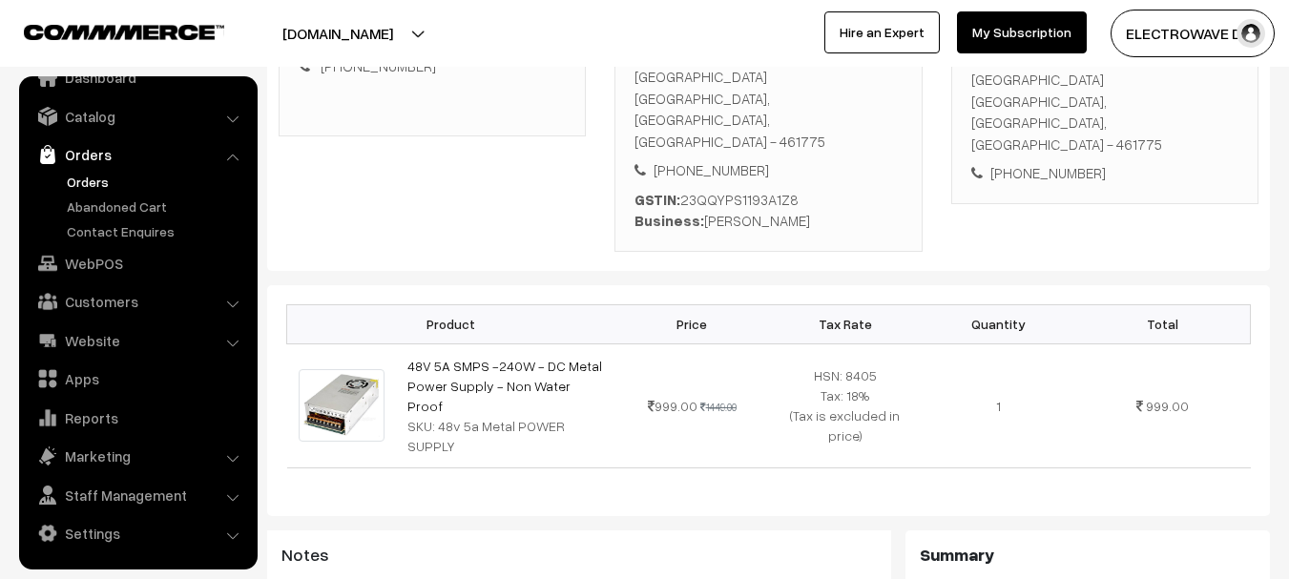
click at [81, 177] on link "Orders" at bounding box center [156, 182] width 189 height 20
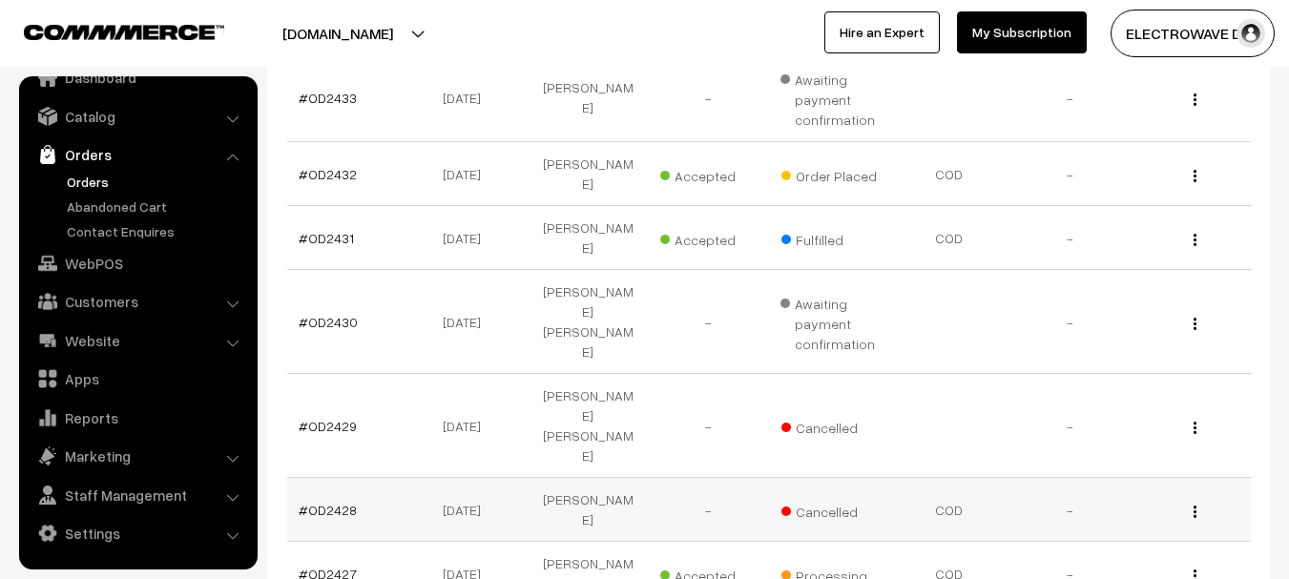
scroll to position [668, 0]
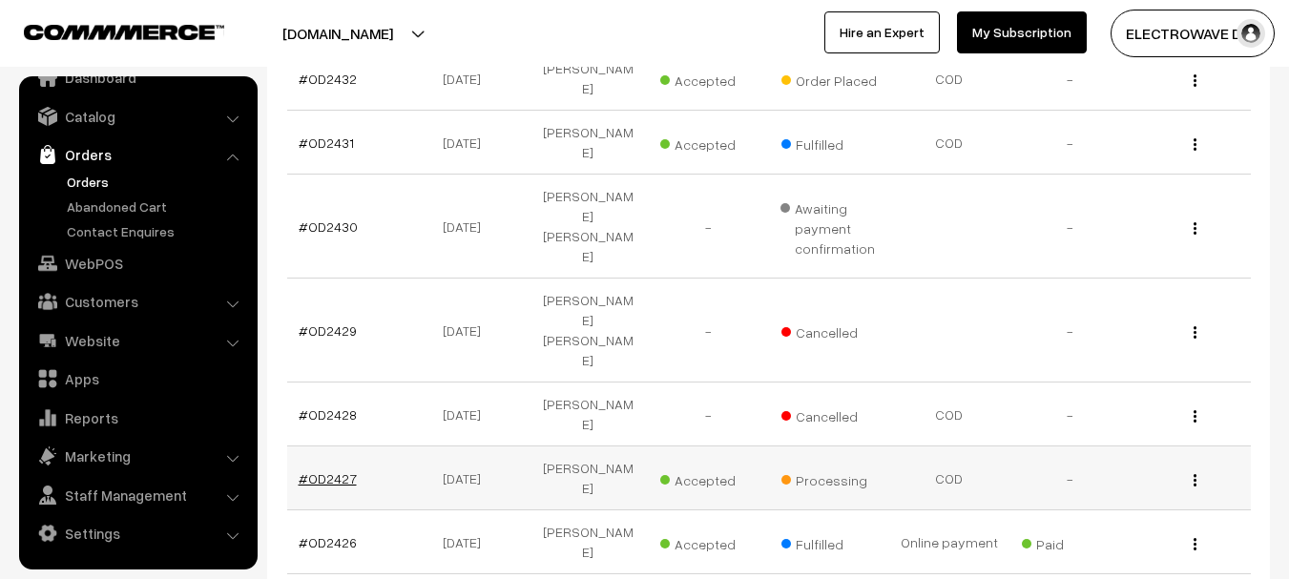
click at [338, 470] on link "#OD2427" at bounding box center [328, 478] width 58 height 16
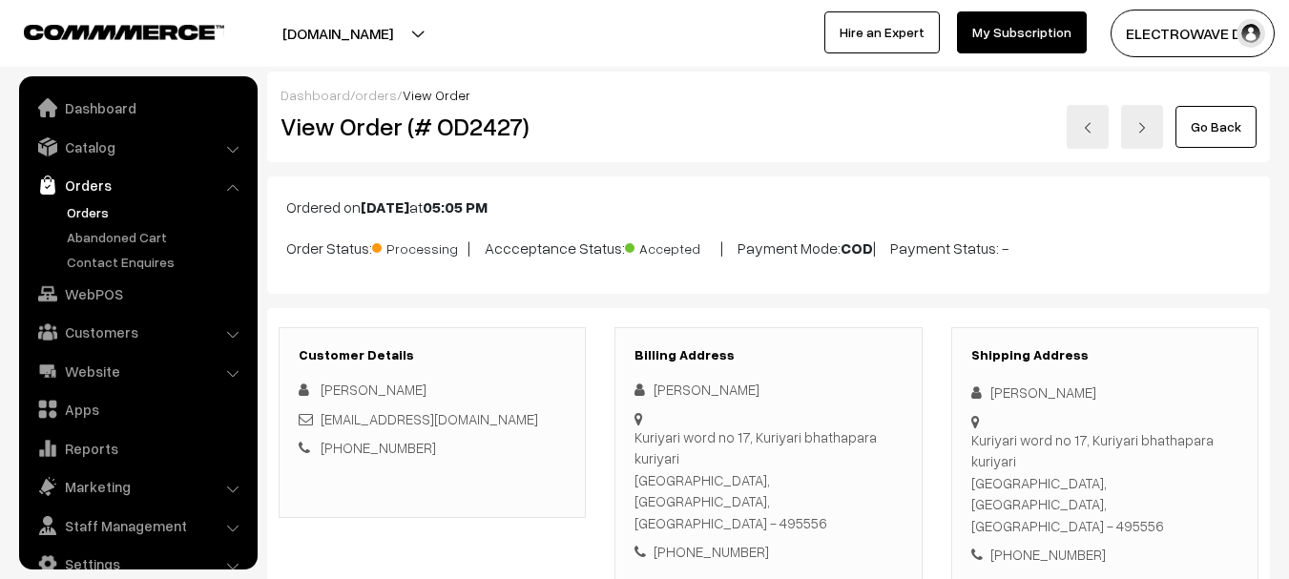
scroll to position [31, 0]
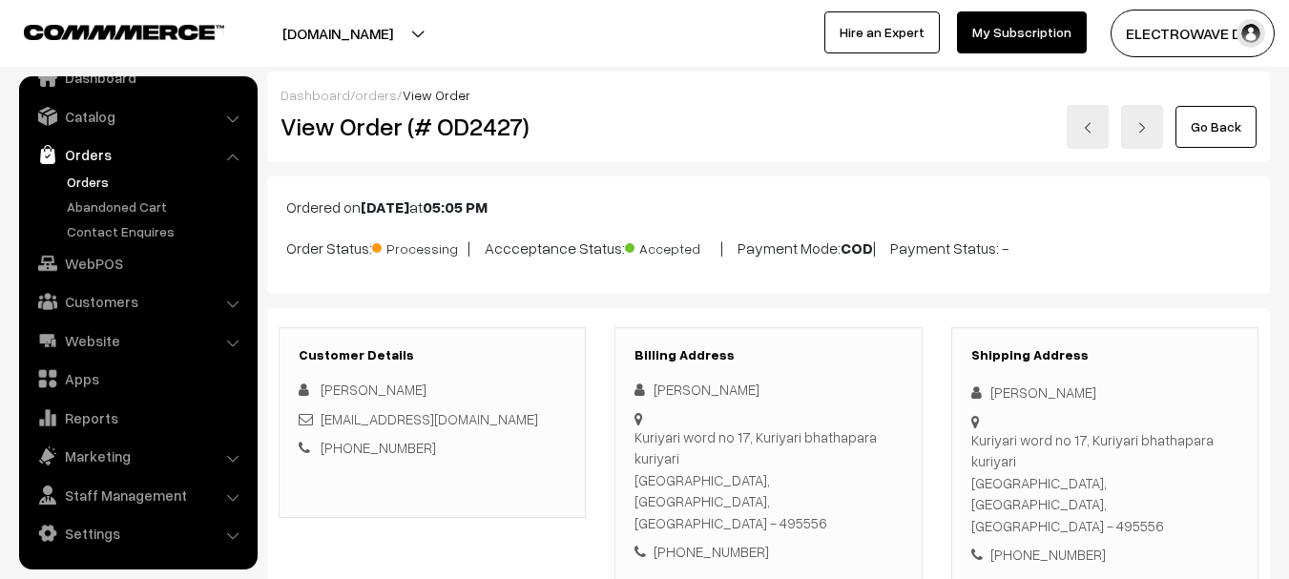
click at [477, 133] on h2 "View Order (# OD2427)" at bounding box center [433, 127] width 306 height 30
click at [479, 133] on h2 "View Order (# OD2427)" at bounding box center [433, 127] width 306 height 30
copy h2 "OD2427"
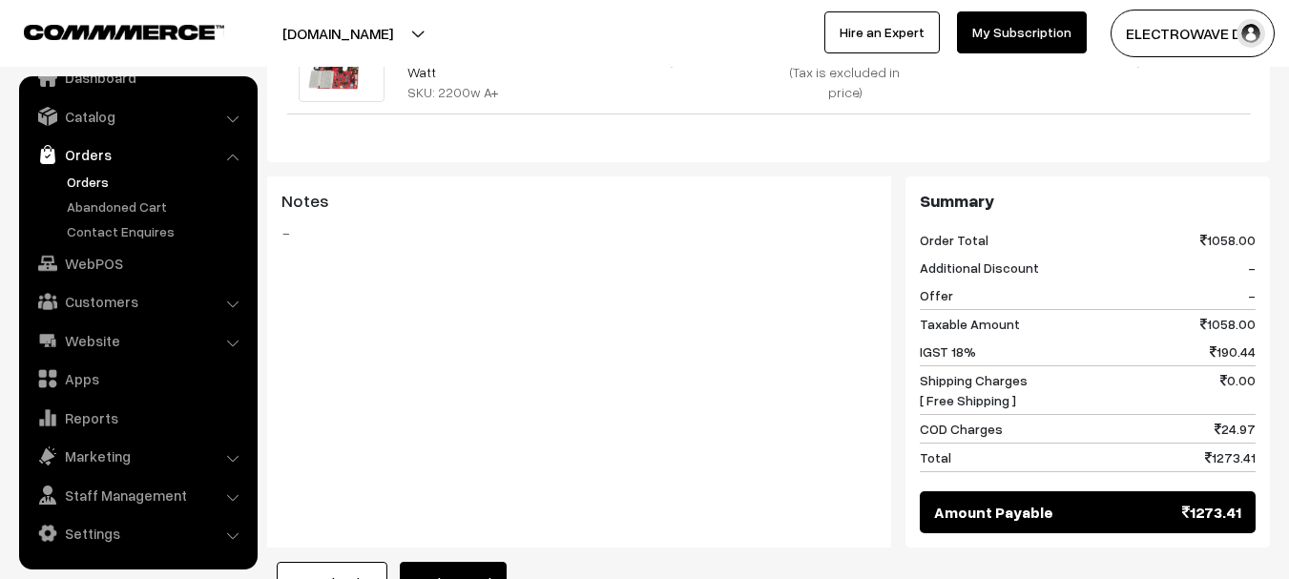
scroll to position [954, 0]
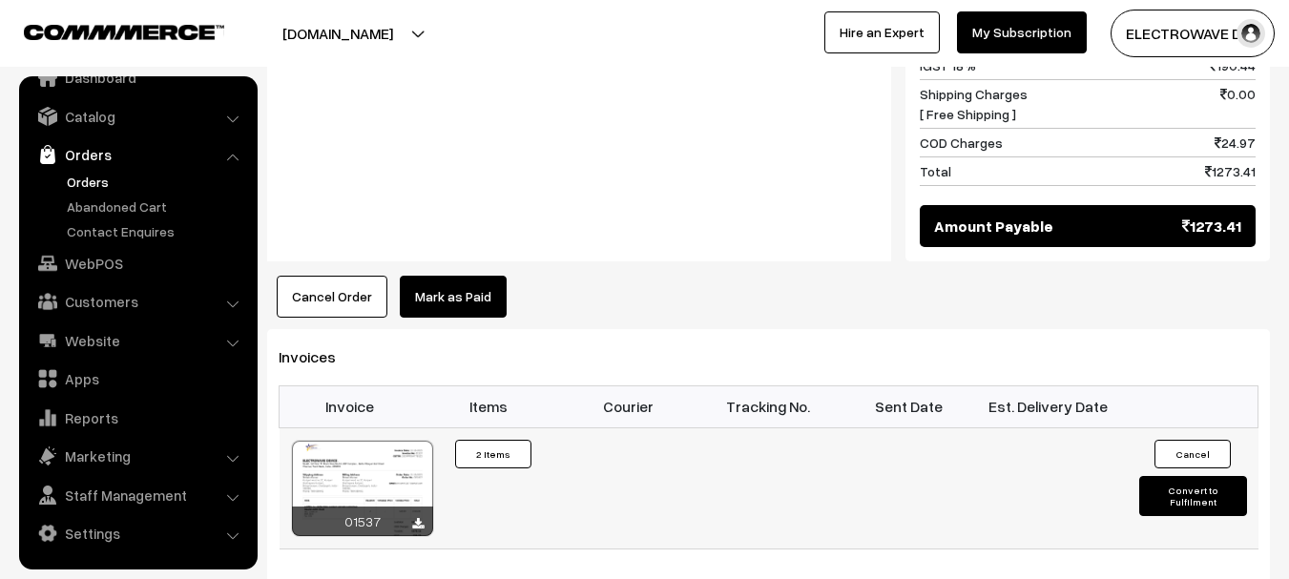
click at [1160, 476] on button "Convert to Fulfilment" at bounding box center [1193, 496] width 108 height 40
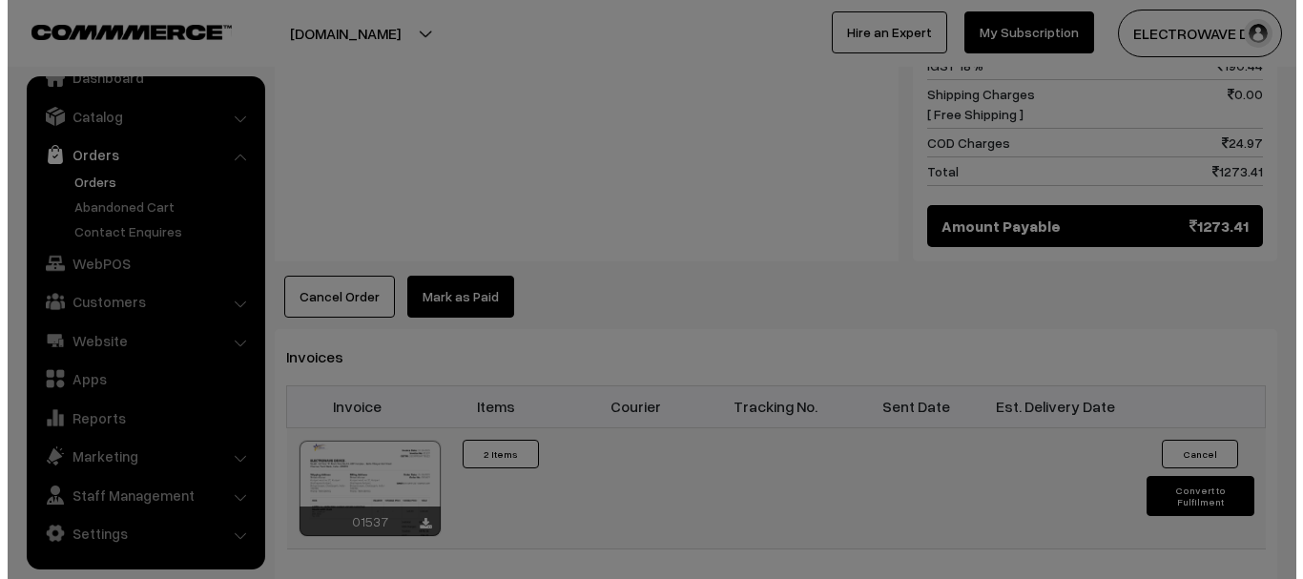
scroll to position [955, 0]
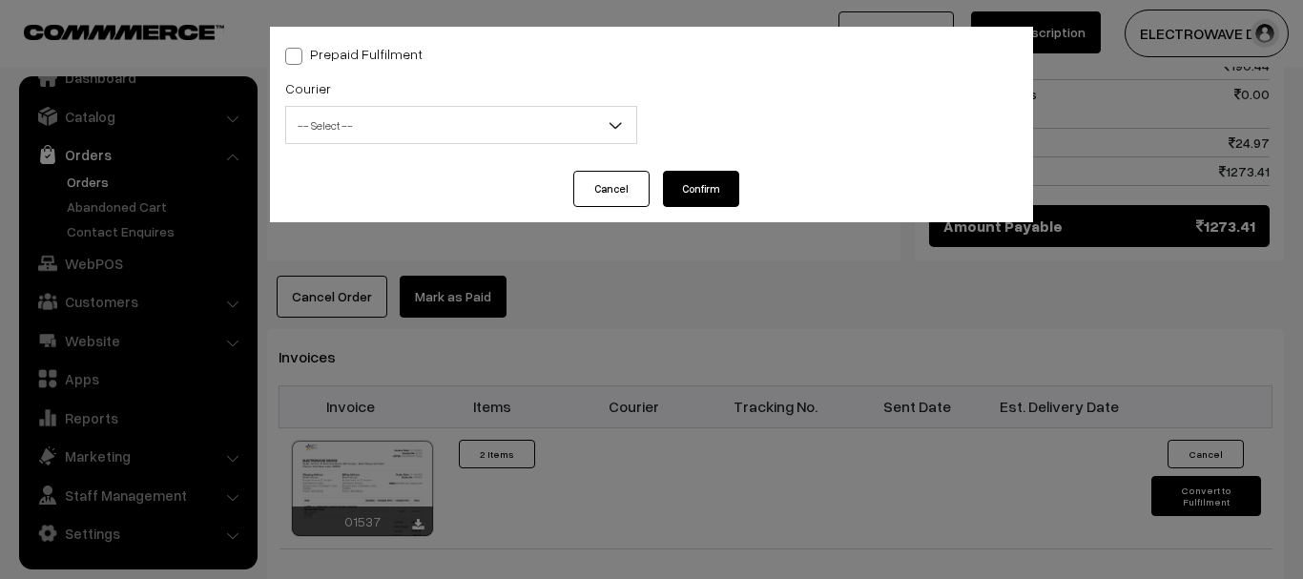
click at [504, 140] on span "-- Select --" at bounding box center [461, 125] width 350 height 33
drag, startPoint x: 401, startPoint y: 158, endPoint x: 163, endPoint y: 159, distance: 237.5
click at [170, 159] on body "Thank you for showing interest. Our team will call you shortly. Close dhruvpro.…" at bounding box center [651, 56] width 1303 height 2022
type input "e"
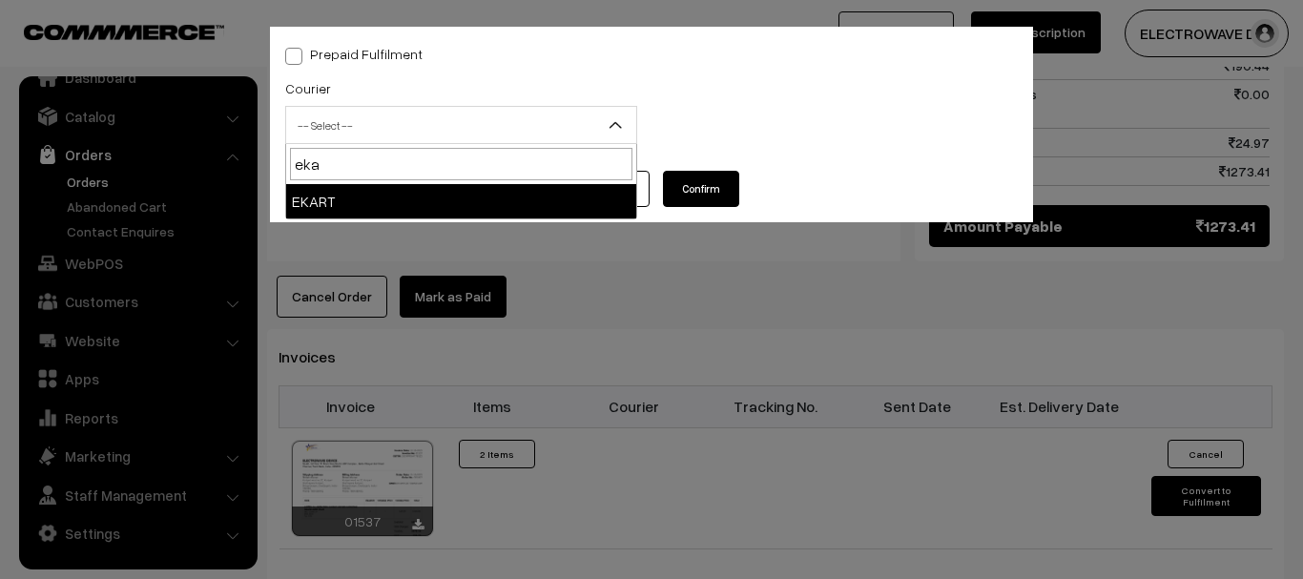
type input "ekar"
select select "9"
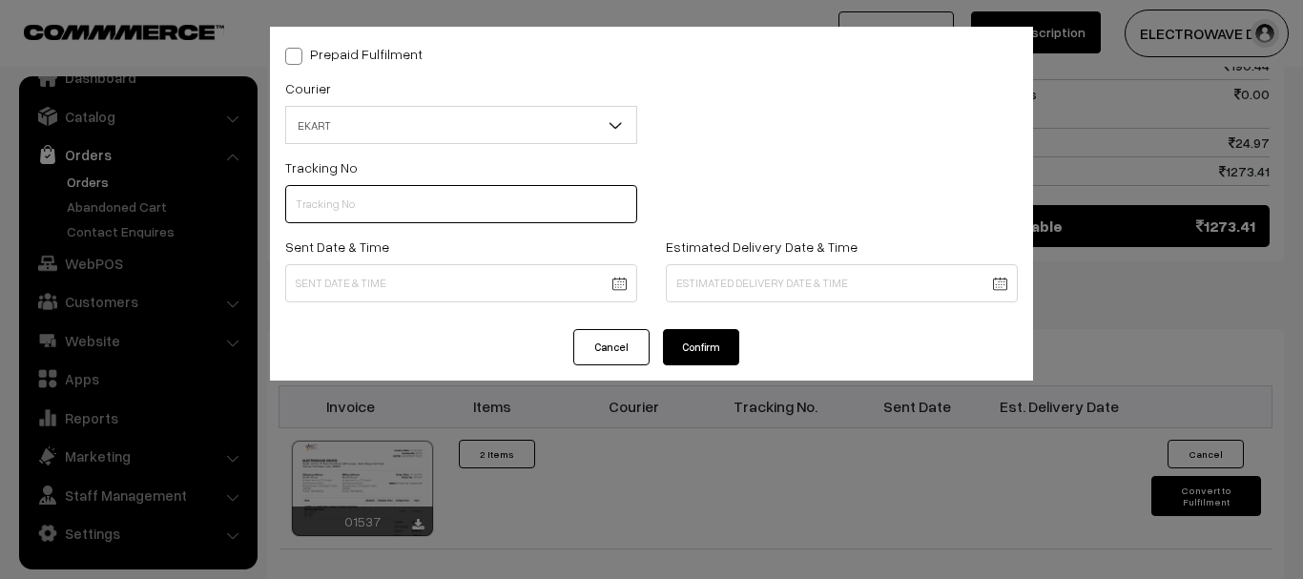
click at [440, 216] on input "text" at bounding box center [461, 204] width 352 height 38
paste input "SOSC1002042208"
type input "SOSC1002042208"
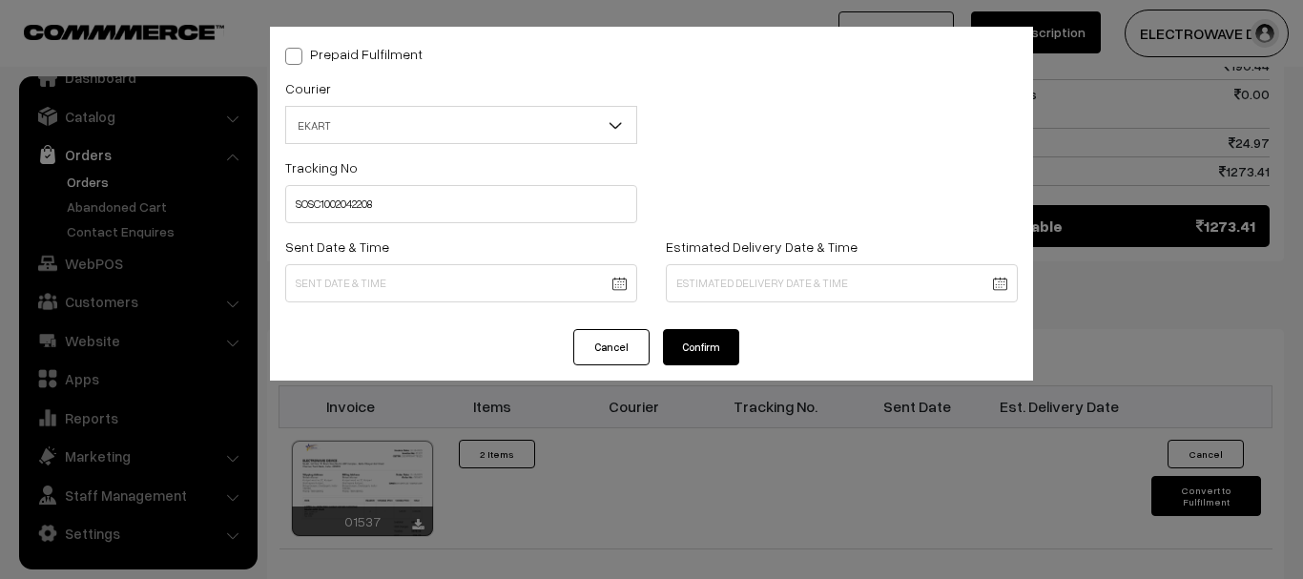
click at [602, 284] on body "Thank you for showing interest. Our team will call you shortly. Close dhruvpro.…" at bounding box center [651, 56] width 1303 height 2022
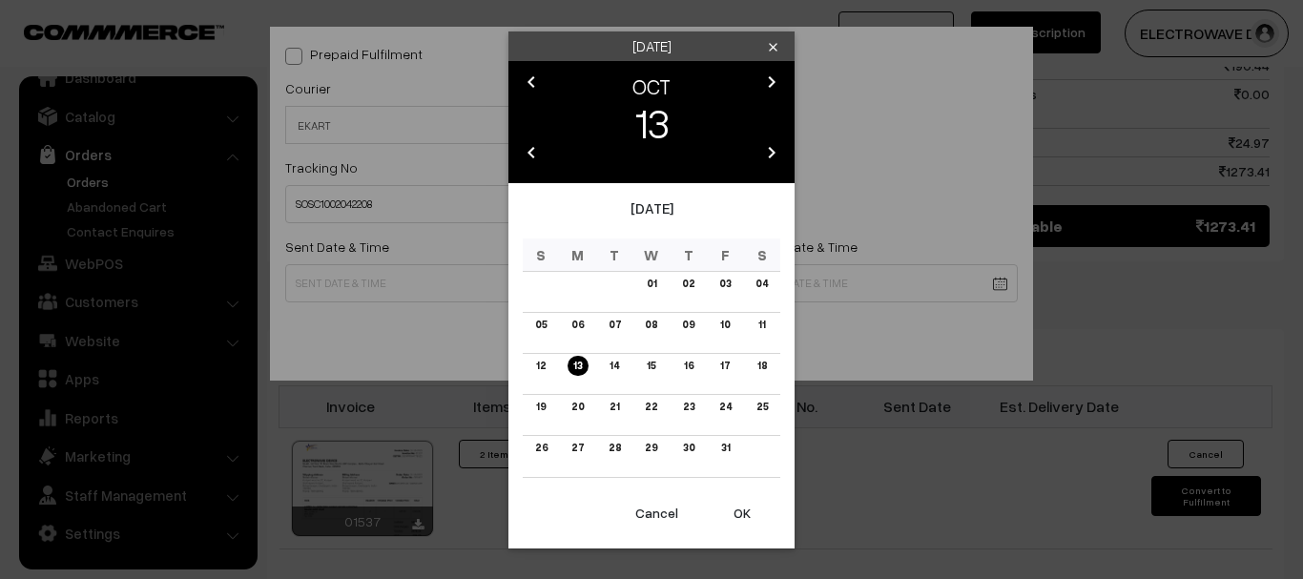
click at [743, 519] on button "OK" at bounding box center [742, 513] width 76 height 42
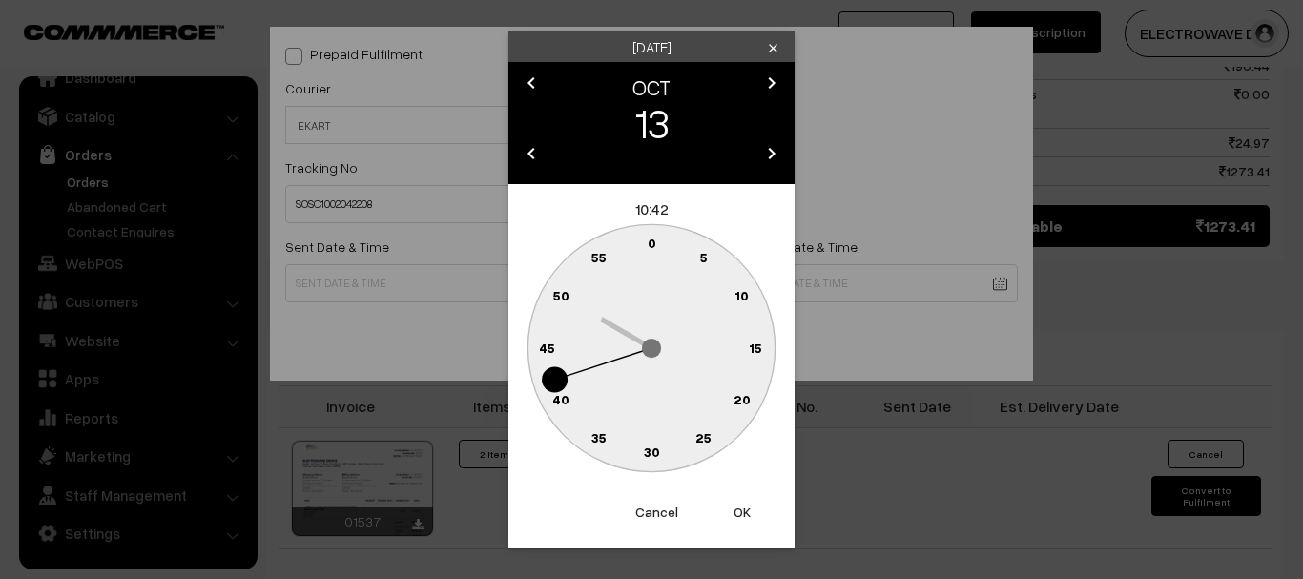
click at [743, 519] on button "OK" at bounding box center [742, 512] width 76 height 42
type input "13-10-2025 10:42"
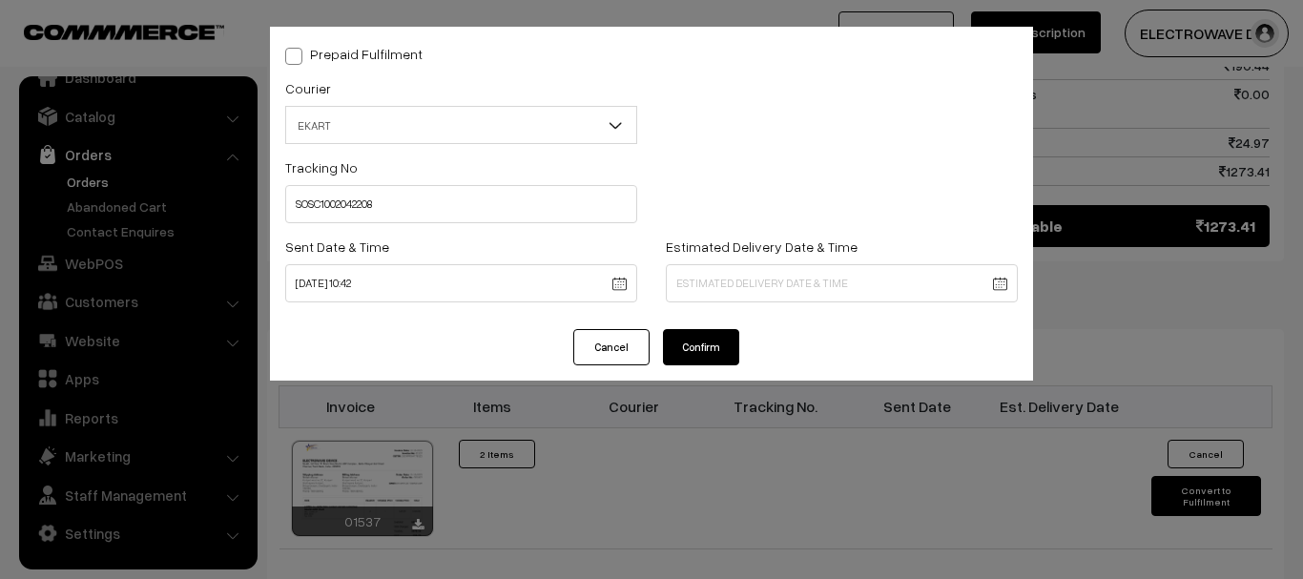
click at [720, 287] on body "Thank you for showing interest. Our team will call you shortly. Close dhruvpro.…" at bounding box center [651, 56] width 1303 height 2022
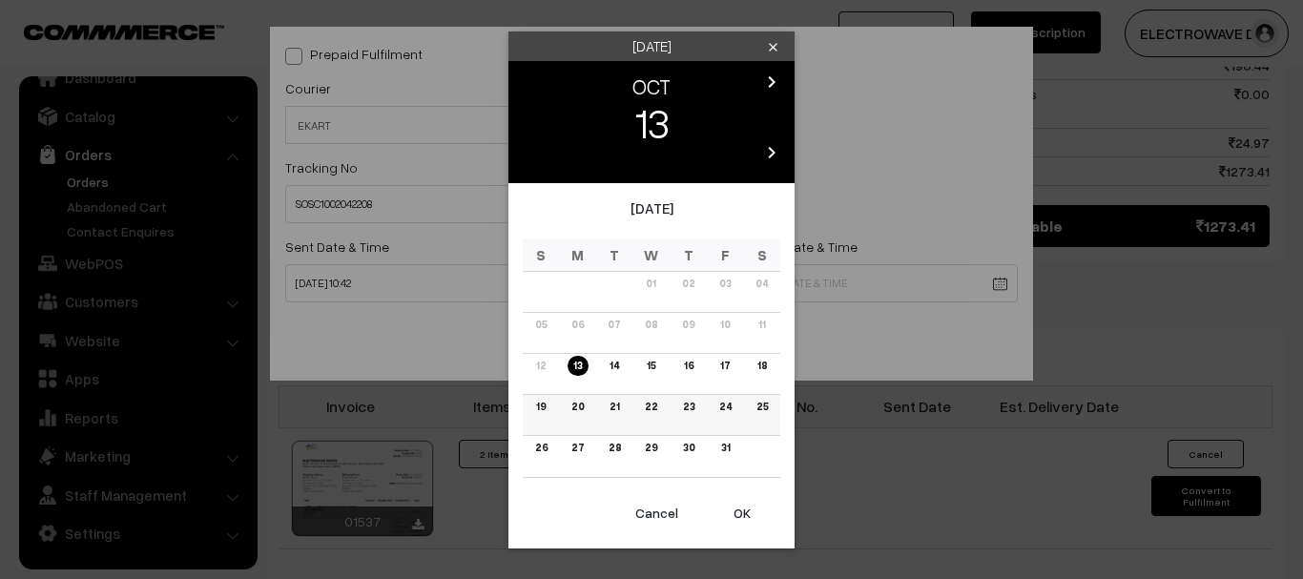
click at [578, 398] on link "20" at bounding box center [578, 407] width 24 height 20
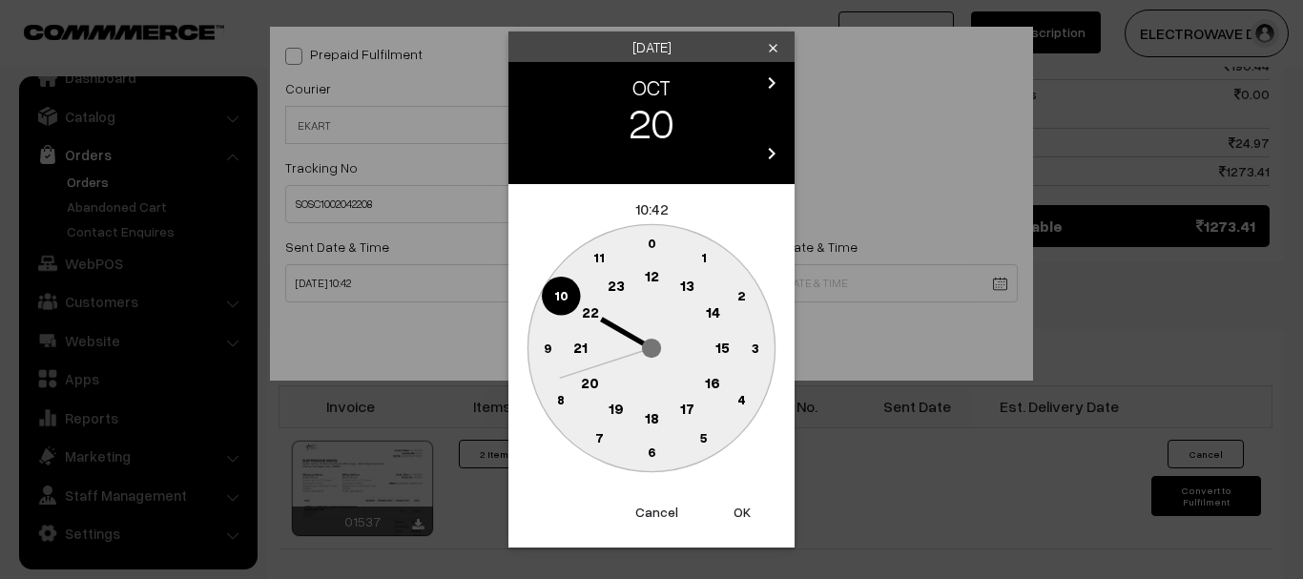
click at [739, 514] on button "OK" at bounding box center [742, 512] width 76 height 42
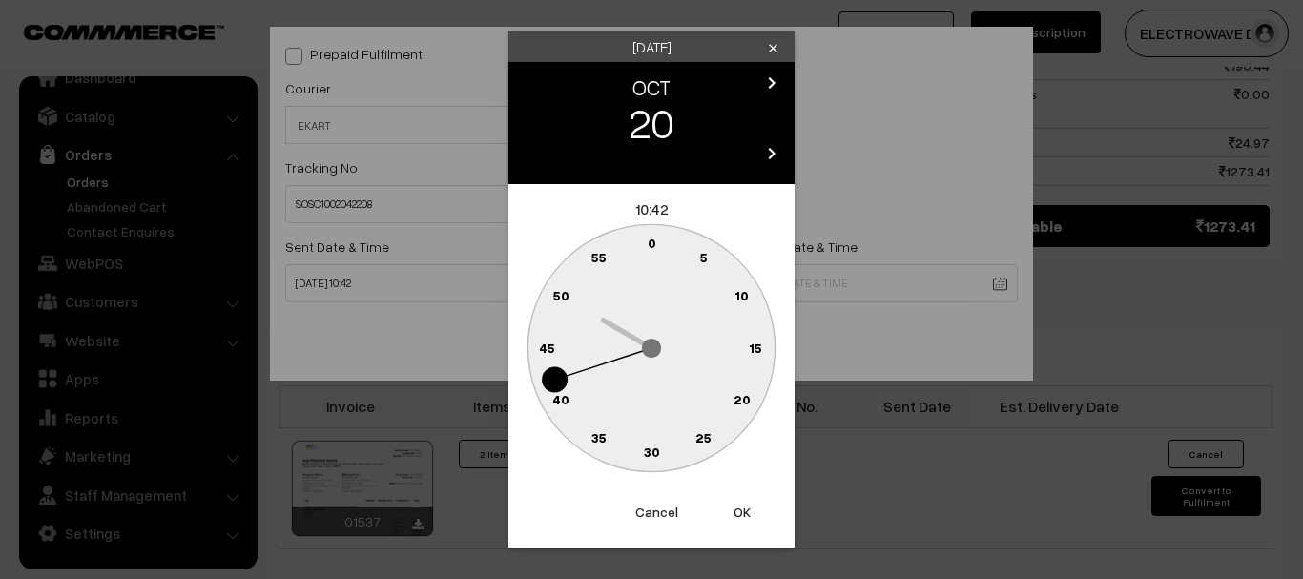
drag, startPoint x: 739, startPoint y: 514, endPoint x: 712, endPoint y: 466, distance: 55.1
click at [739, 513] on button "OK" at bounding box center [742, 512] width 76 height 42
type input "20-10-2025 10:42"
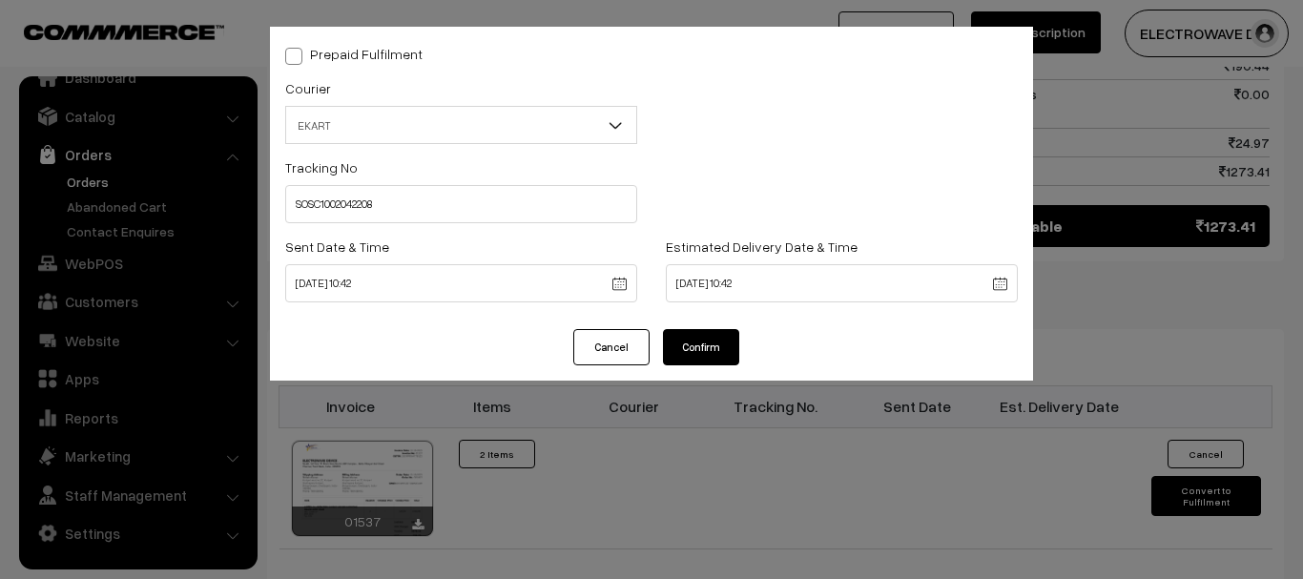
click at [678, 343] on button "Confirm" at bounding box center [701, 347] width 76 height 36
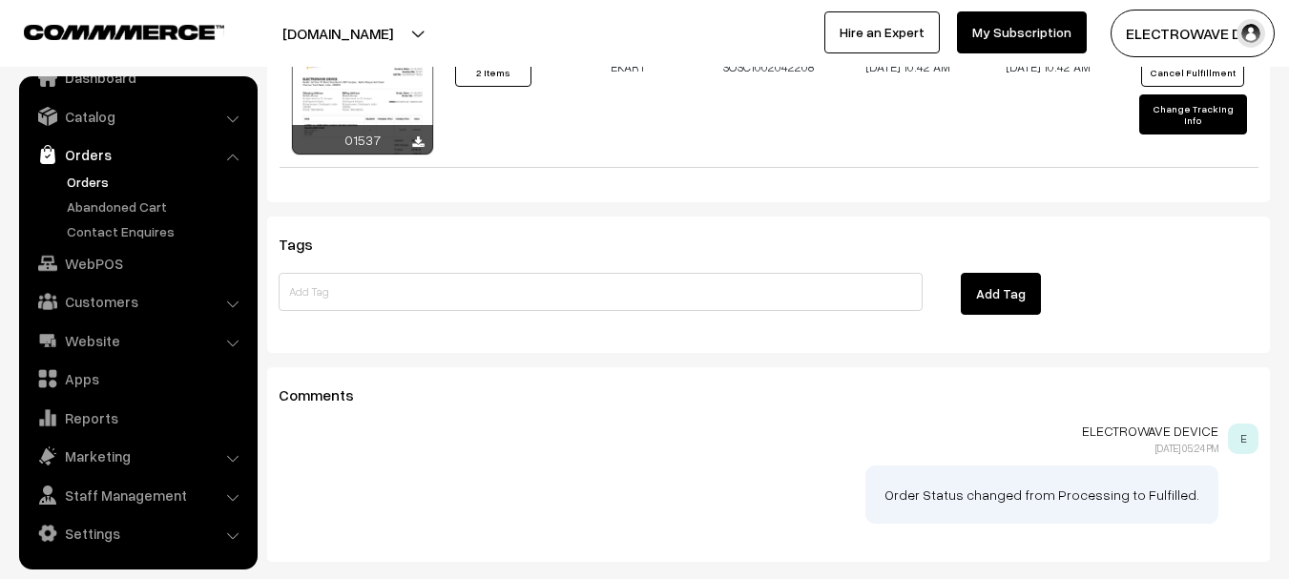
scroll to position [858, 0]
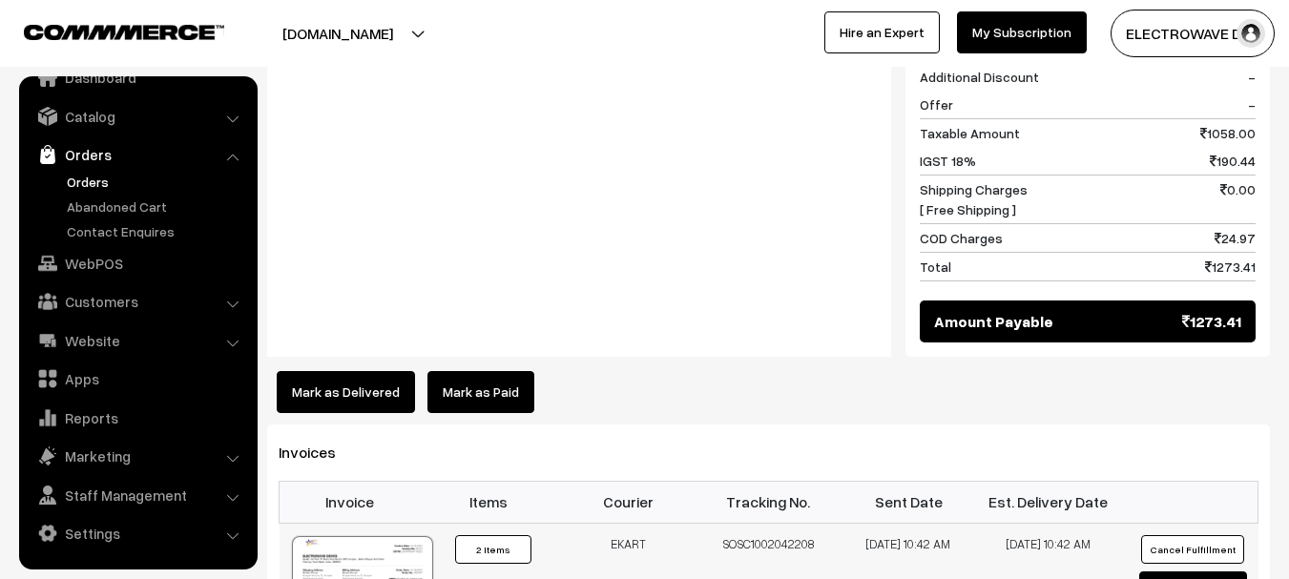
select select "9"
type input "SOSC1002042208"
type input "13-10-2025 10:42"
type input "20-10-2025 10:42"
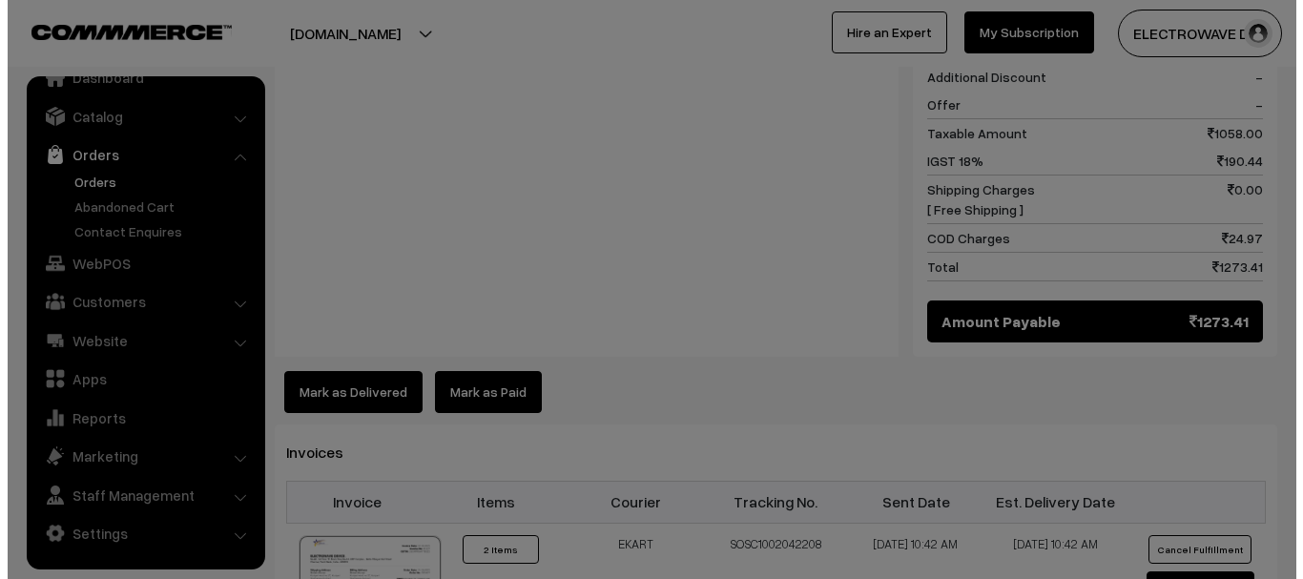
scroll to position [859, 0]
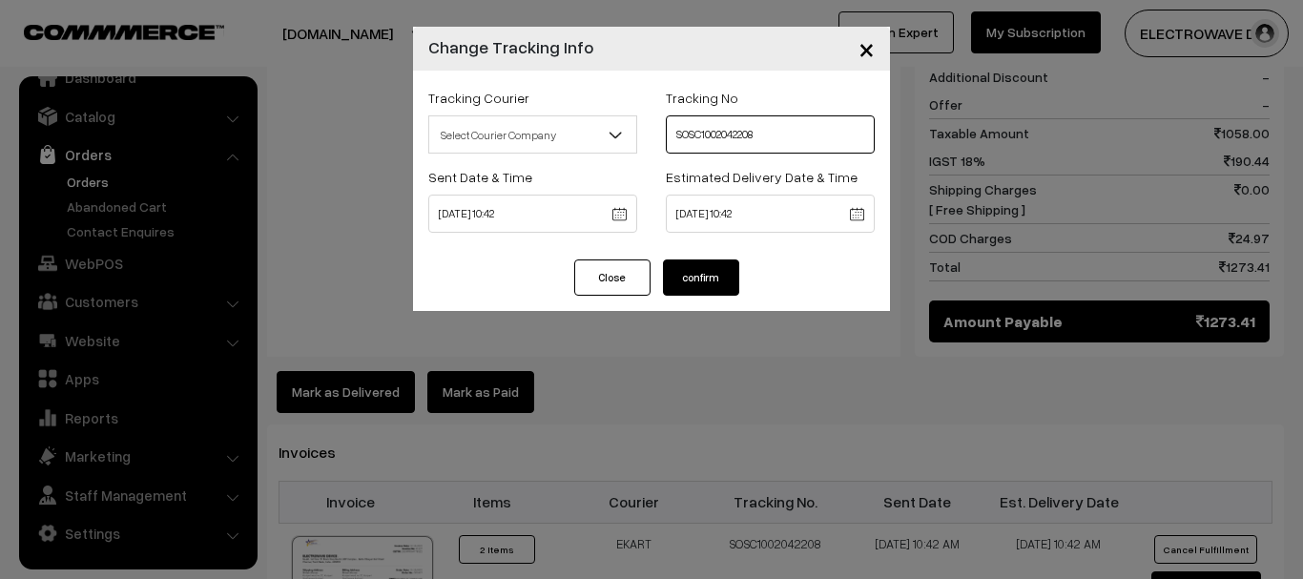
click at [703, 124] on input "SOSC1002042208" at bounding box center [770, 134] width 209 height 38
paste input "7"
type input "SOSC1002042207"
click at [699, 280] on button "confirm" at bounding box center [701, 277] width 76 height 36
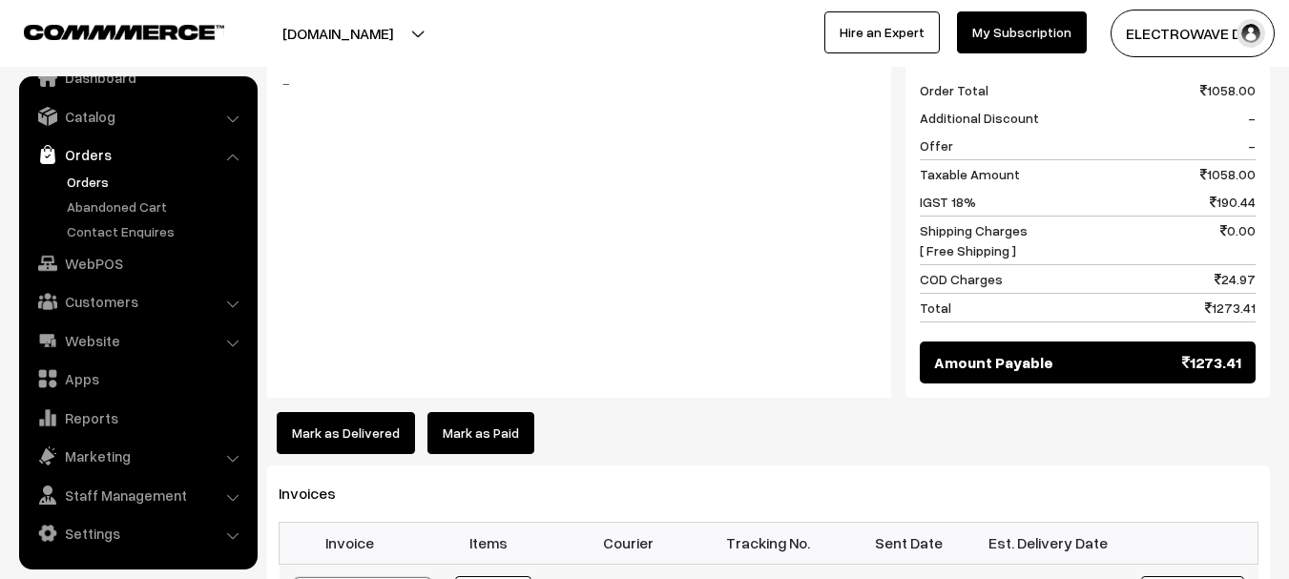
scroll to position [1049, 0]
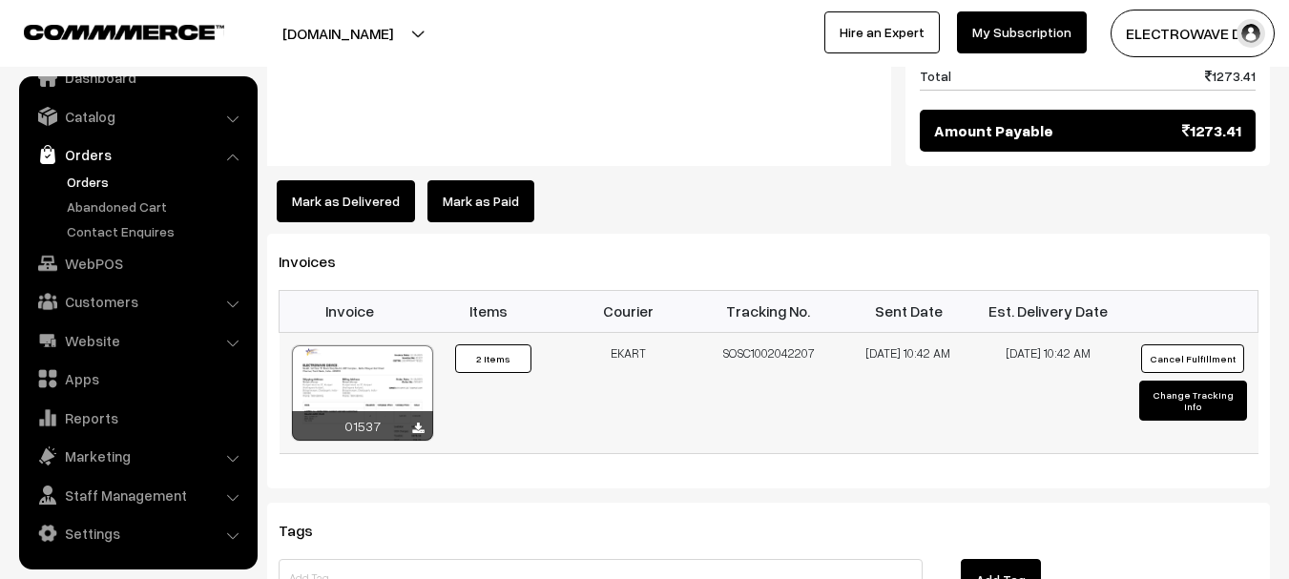
click at [357, 345] on div at bounding box center [362, 392] width 141 height 95
click at [88, 192] on ul "Orders" at bounding box center [138, 207] width 229 height 70
click at [92, 184] on link "Orders" at bounding box center [156, 182] width 189 height 20
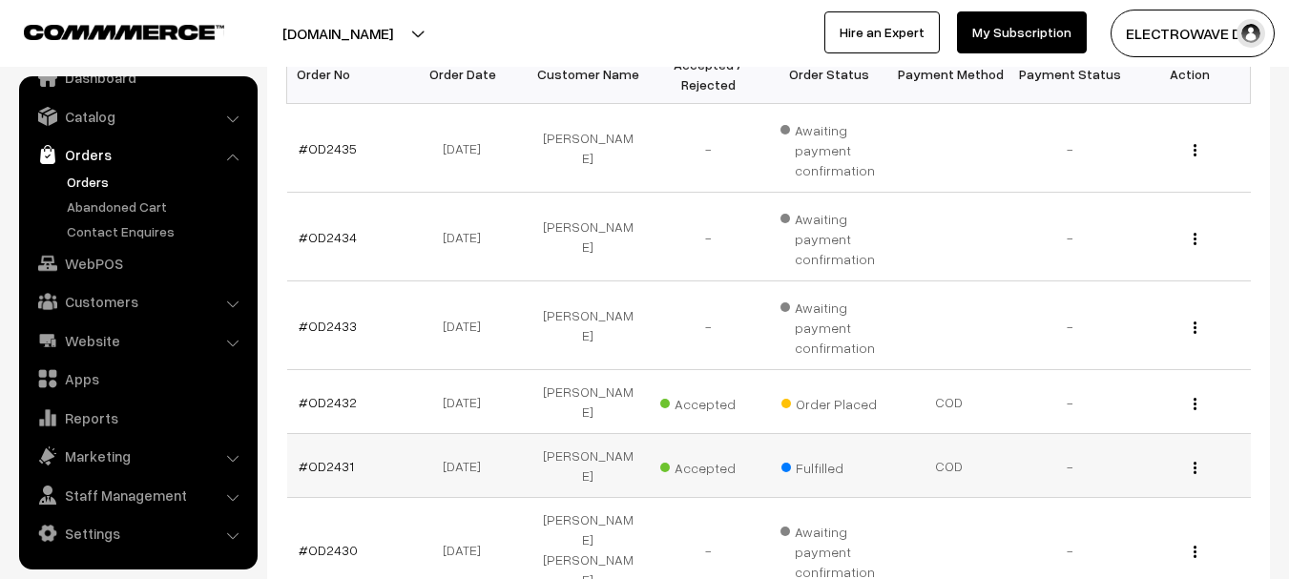
scroll to position [477, 0]
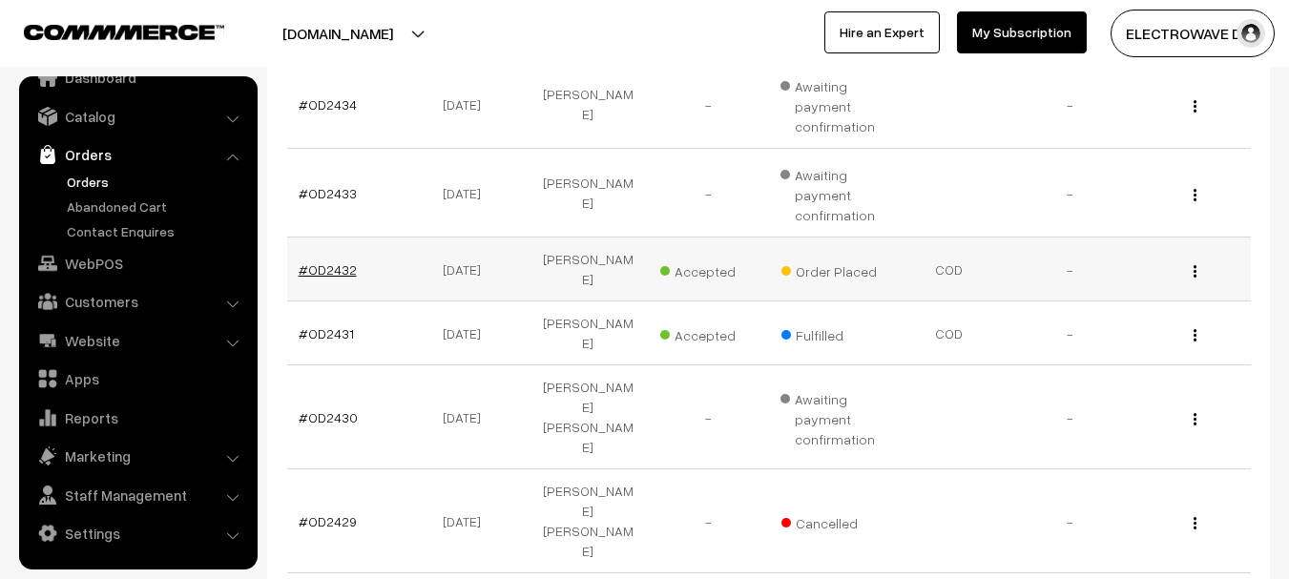
click at [332, 271] on link "#OD2432" at bounding box center [328, 269] width 58 height 16
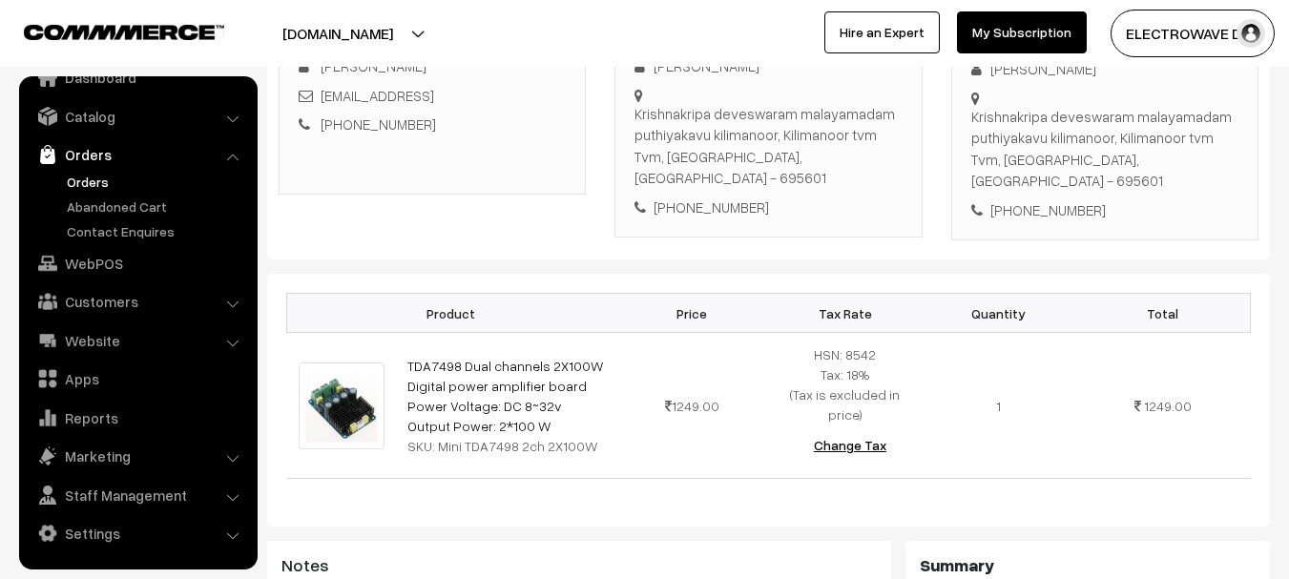
scroll to position [286, 0]
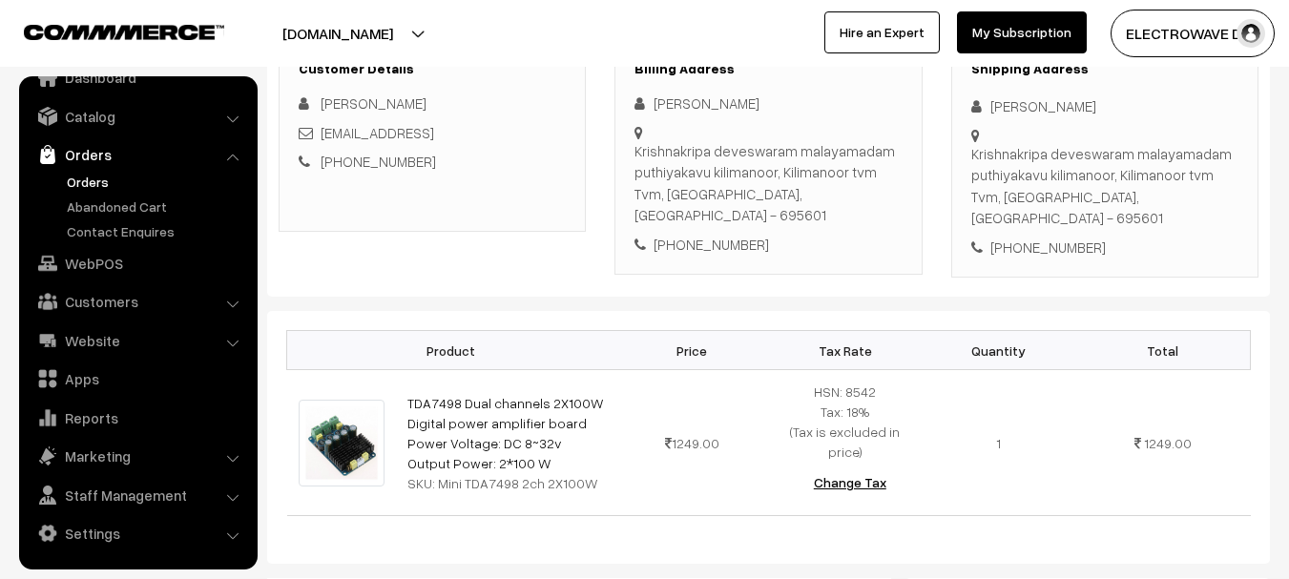
click at [1040, 237] on div "[PHONE_NUMBER]" at bounding box center [1104, 248] width 267 height 22
copy div "[PHONE_NUMBER]"
